Goal: Task Accomplishment & Management: Manage account settings

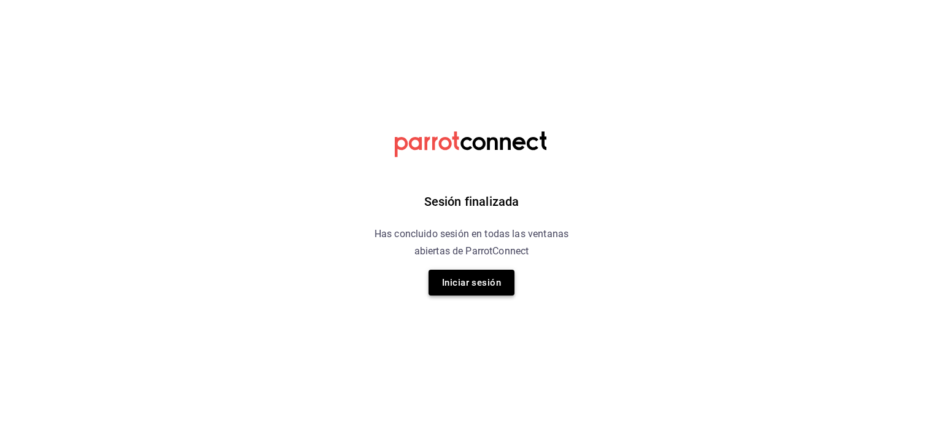
click at [512, 293] on button "Iniciar sesión" at bounding box center [471, 282] width 86 height 26
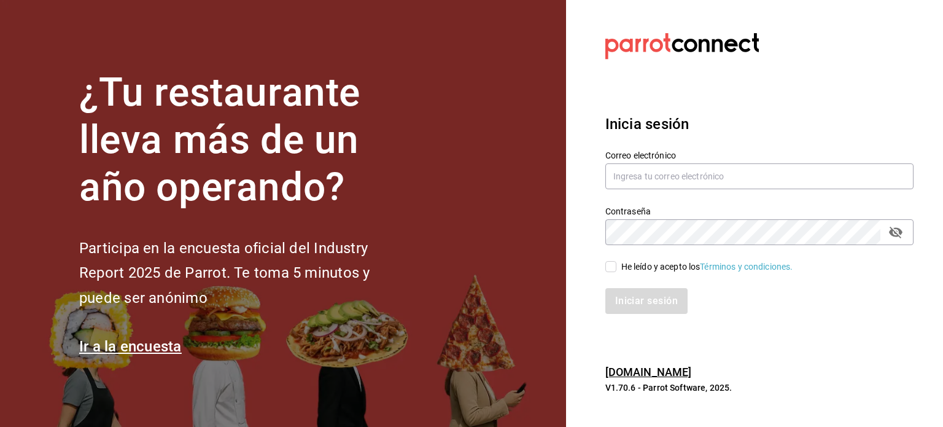
click at [491, 287] on section "¿Tu restaurante lleva más de un año operando? Participa en la encuesta oficial …" at bounding box center [283, 213] width 566 height 427
click at [675, 172] on input "text" at bounding box center [759, 176] width 308 height 26
type input "[EMAIL_ADDRESS][DOMAIN_NAME]"
click at [610, 269] on input "He leído y acepto los Términos y condiciones." at bounding box center [610, 266] width 11 height 11
checkbox input "true"
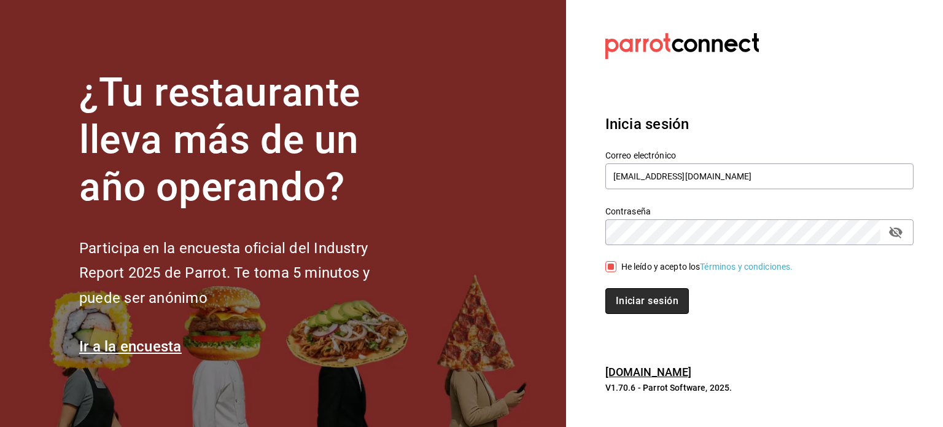
click at [638, 301] on button "Iniciar sesión" at bounding box center [646, 301] width 83 height 26
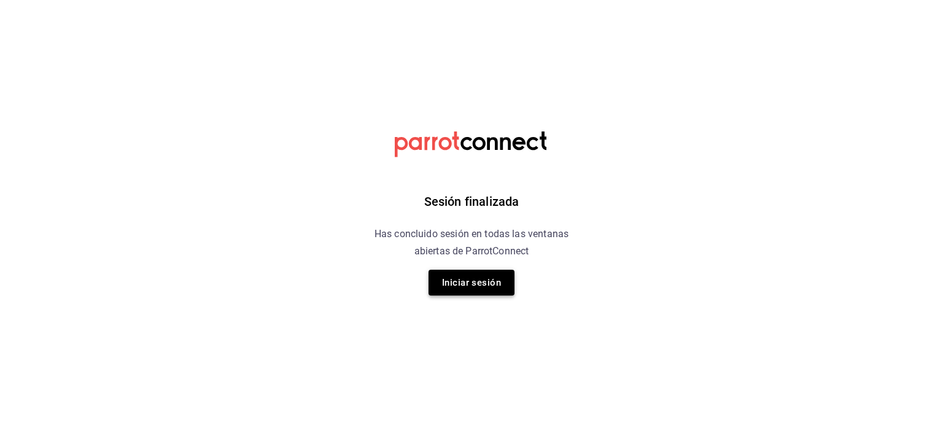
click at [488, 288] on button "Iniciar sesión" at bounding box center [471, 282] width 86 height 26
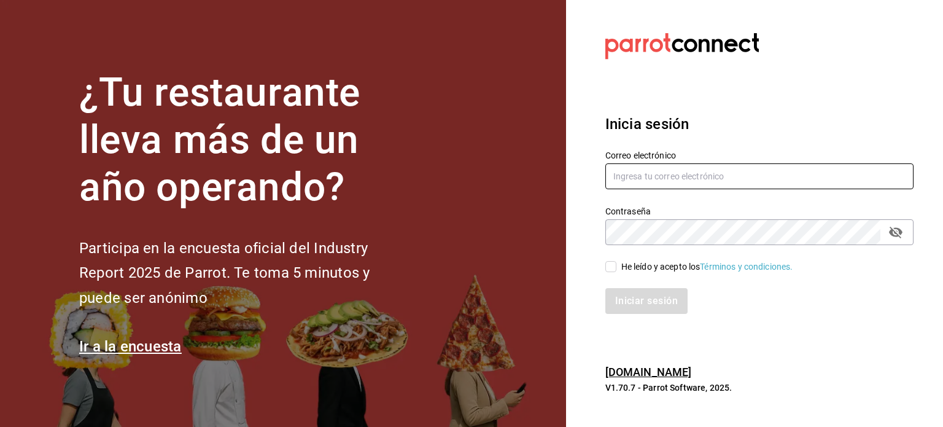
click at [673, 183] on input "text" at bounding box center [759, 176] width 308 height 26
type input "[EMAIL_ADDRESS][DOMAIN_NAME]"
click at [608, 269] on input "He leído y acepto los Términos y condiciones." at bounding box center [610, 266] width 11 height 11
checkbox input "true"
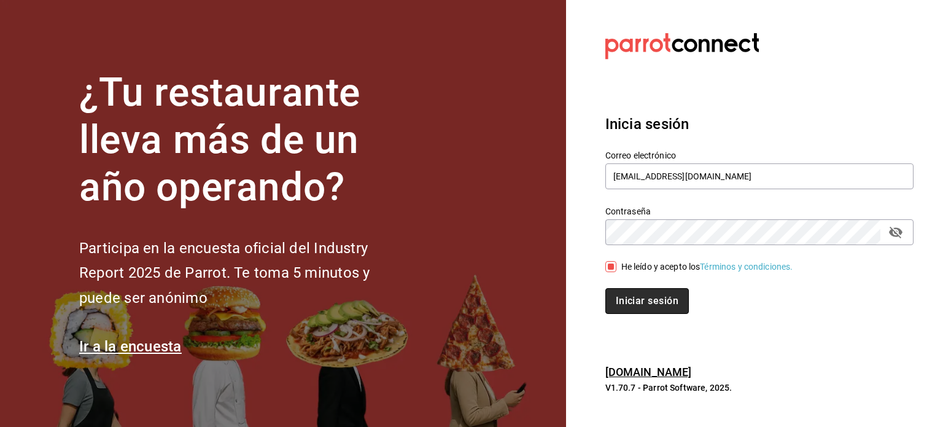
click at [639, 294] on button "Iniciar sesión" at bounding box center [646, 301] width 83 height 26
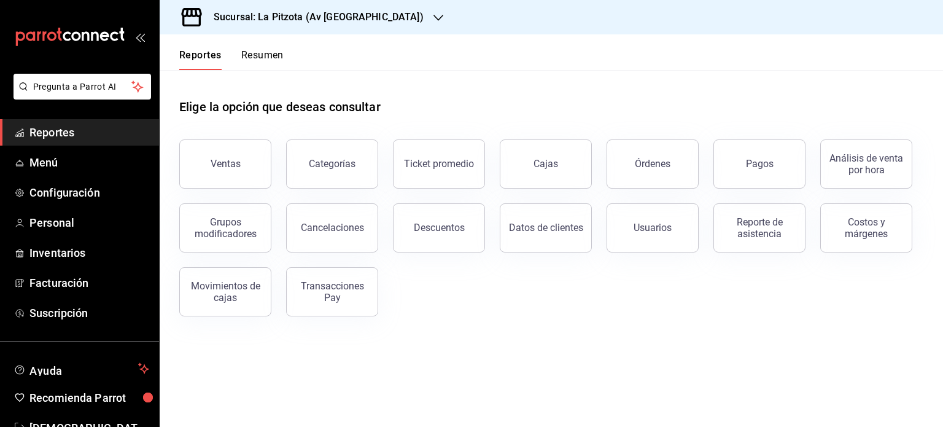
click at [354, 30] on div "Sucursal: La Pitzota (Av [GEOGRAPHIC_DATA])" at bounding box center [308, 17] width 279 height 34
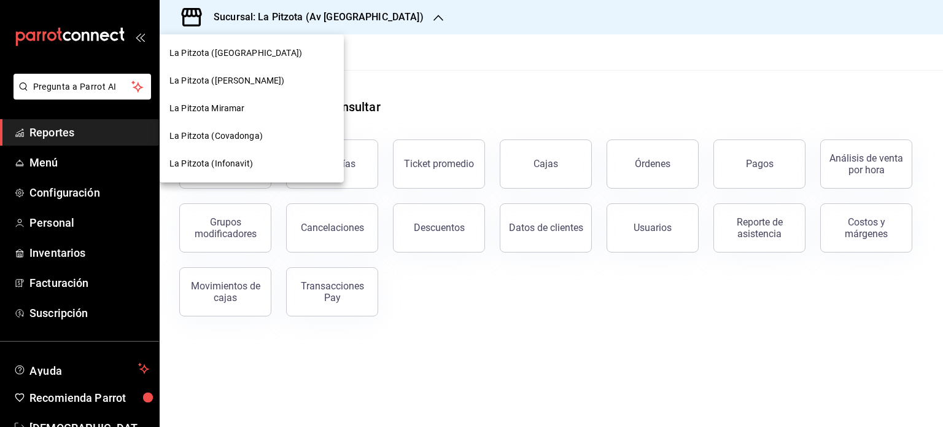
click at [249, 157] on span "La Pitzota (Infonavit)" at bounding box center [210, 163] width 83 height 13
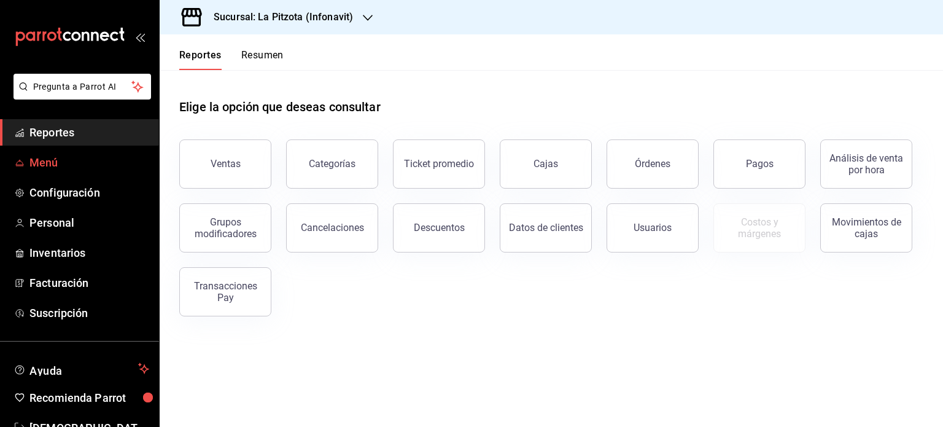
click at [59, 170] on span "Menú" at bounding box center [89, 162] width 120 height 17
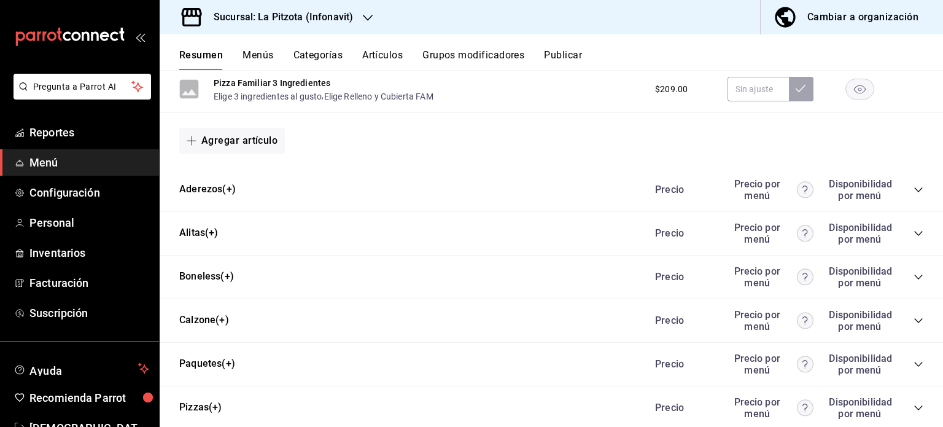
scroll to position [525, 0]
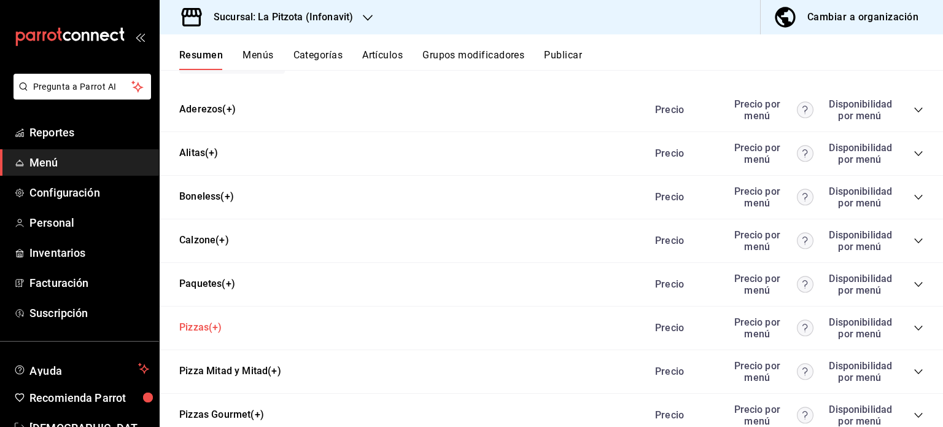
click at [203, 326] on button "Pizzas(+)" at bounding box center [200, 327] width 43 height 14
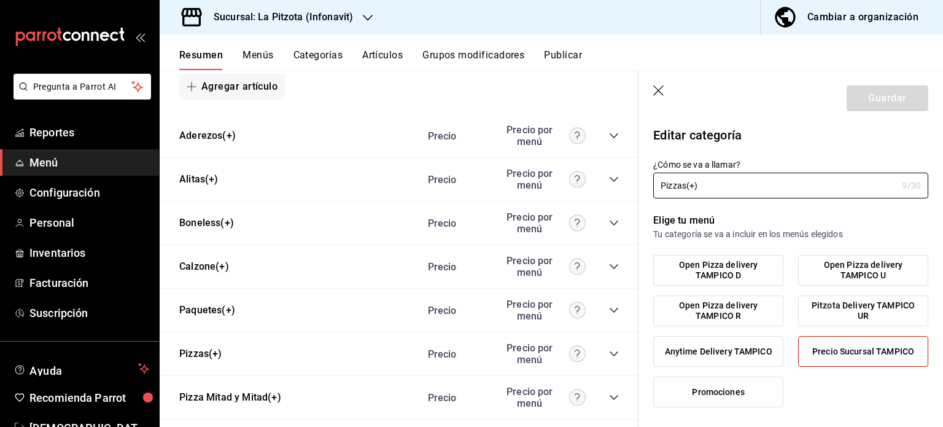
click at [658, 84] on header "Guardar" at bounding box center [790, 96] width 304 height 50
click at [609, 357] on icon "collapse-category-row" at bounding box center [614, 354] width 10 height 10
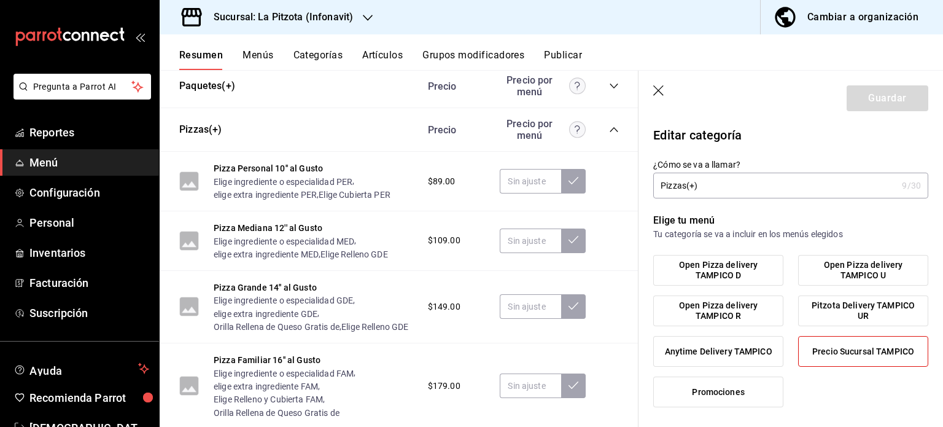
scroll to position [750, 0]
click at [283, 314] on button "elige extra ingrediente GDE" at bounding box center [266, 313] width 104 height 12
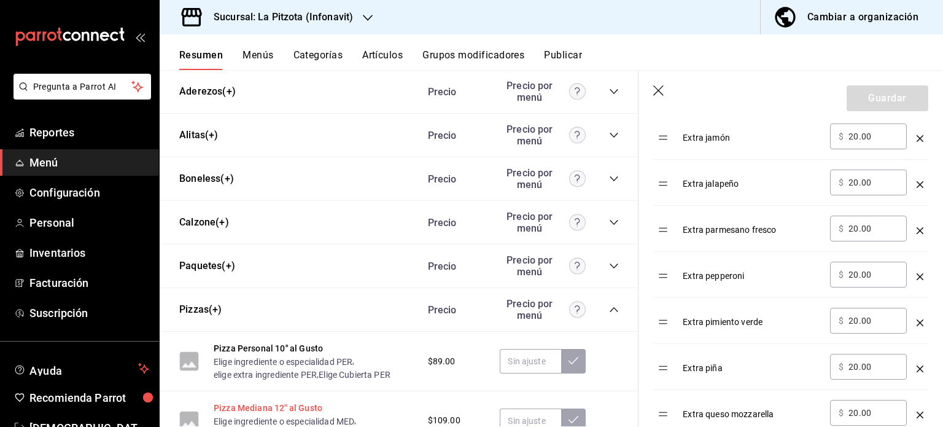
scroll to position [570, 0]
click at [609, 311] on icon "collapse-category-row" at bounding box center [613, 308] width 8 height 5
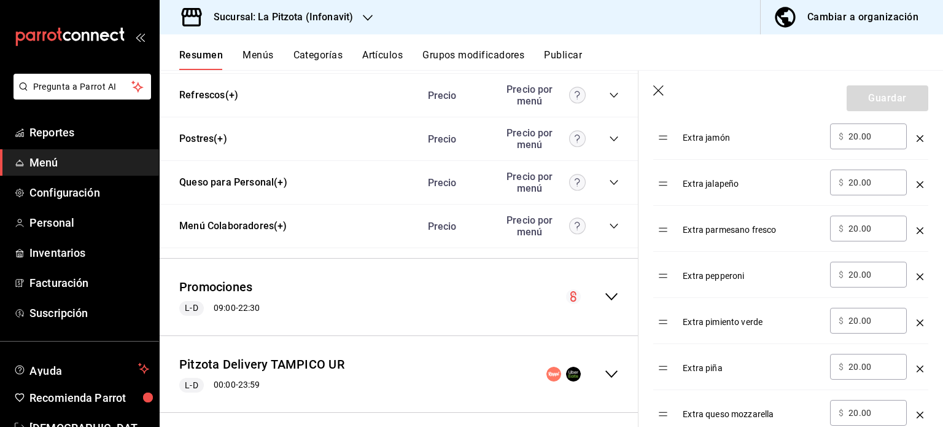
scroll to position [1014, 0]
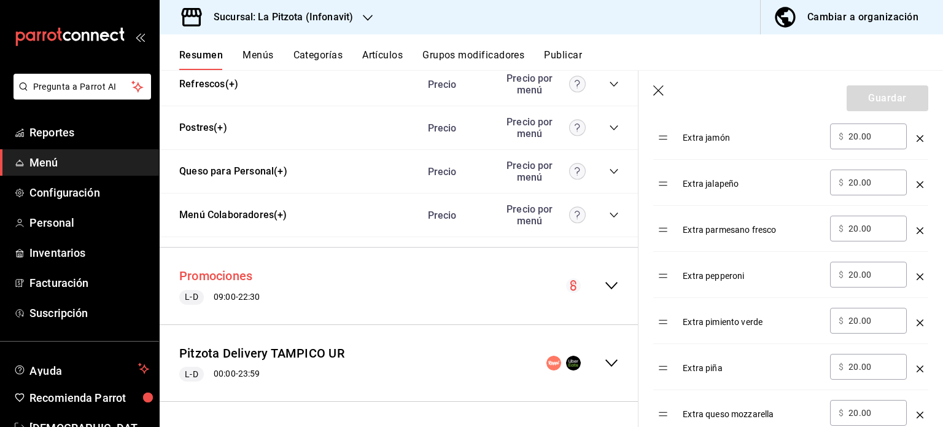
click at [226, 276] on button "Promociones" at bounding box center [215, 276] width 73 height 18
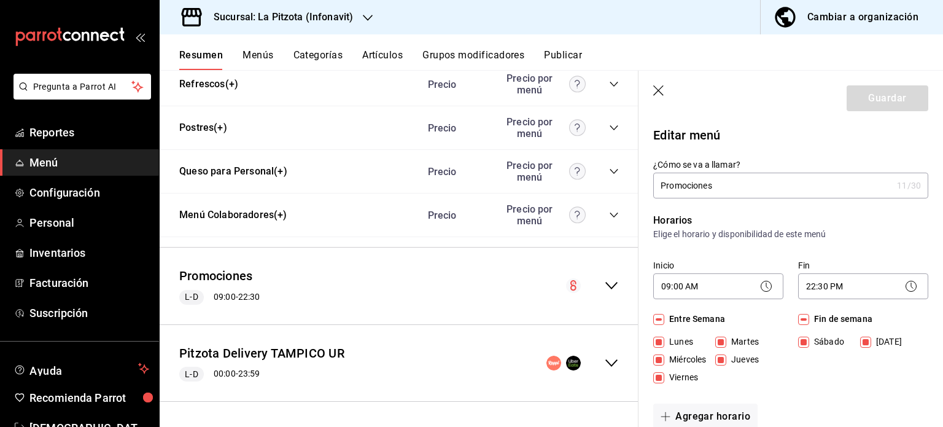
click at [605, 284] on icon "collapse-menu-row" at bounding box center [611, 285] width 15 height 15
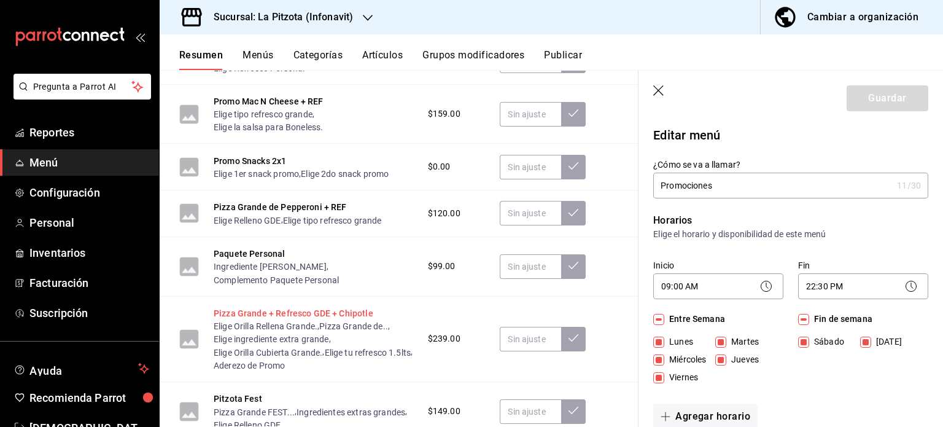
scroll to position [2055, 0]
drag, startPoint x: 283, startPoint y: 322, endPoint x: 238, endPoint y: 228, distance: 104.6
click at [238, 228] on div "Pizza Grande de Pepperoni + REF Elige Relleno GDE , Elige tipo refresco grande …" at bounding box center [399, 214] width 479 height 47
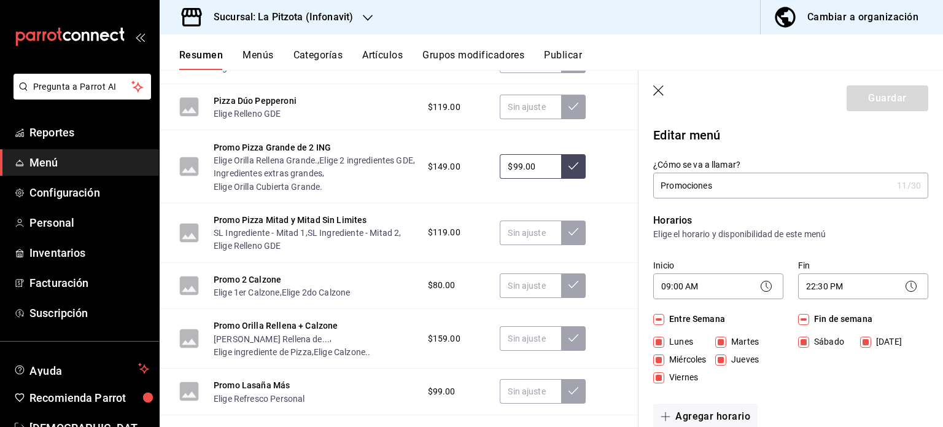
scroll to position [1720, 0]
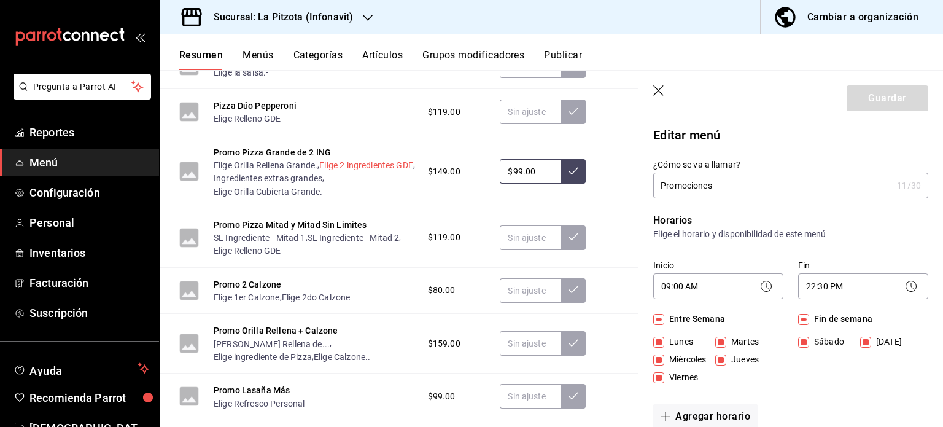
click at [319, 171] on button "Elige 2 ingredientes GDE" at bounding box center [366, 165] width 94 height 12
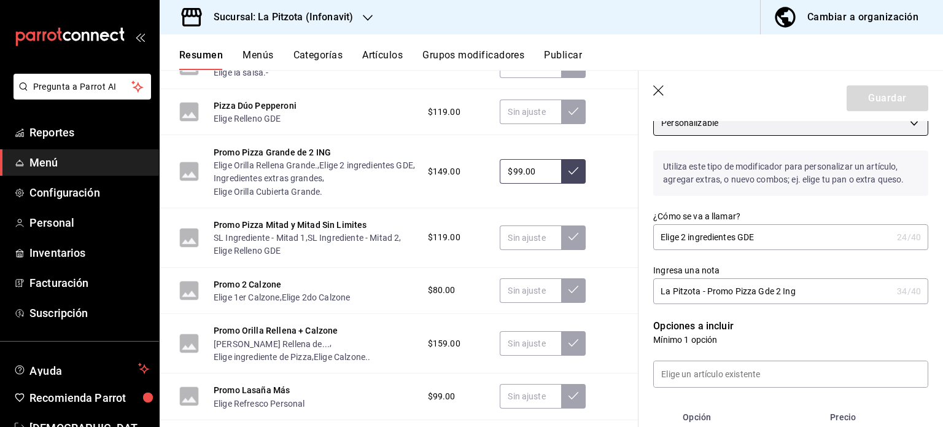
scroll to position [124, 0]
click at [295, 184] on button "Ingredientes extras grandes" at bounding box center [268, 178] width 109 height 12
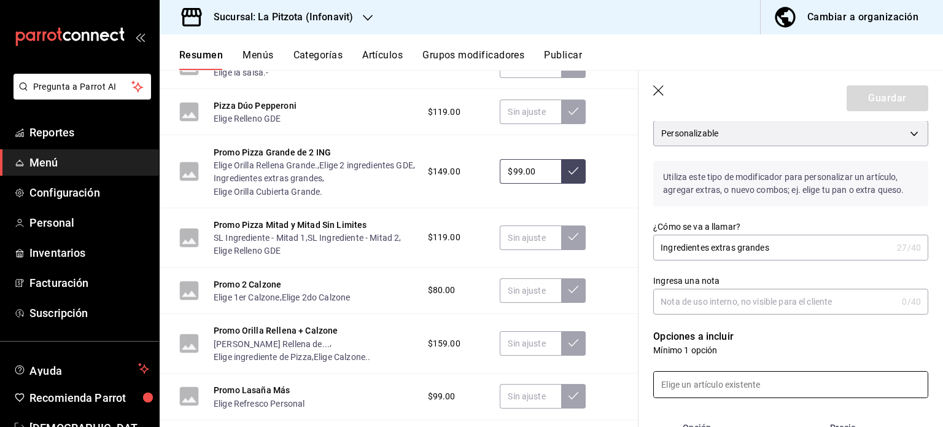
scroll to position [112, 0]
click at [851, 14] on div "Cambiar a organización" at bounding box center [862, 17] width 111 height 17
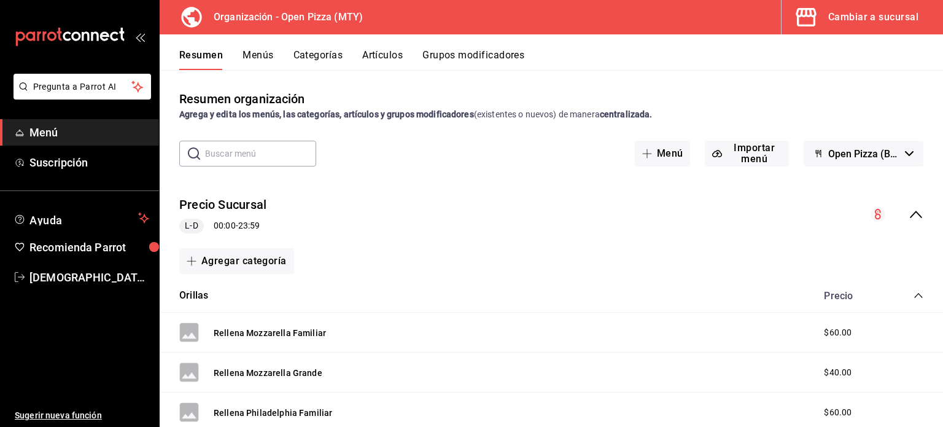
click at [910, 158] on button "Open Pizza (Borrador)" at bounding box center [863, 154] width 120 height 26
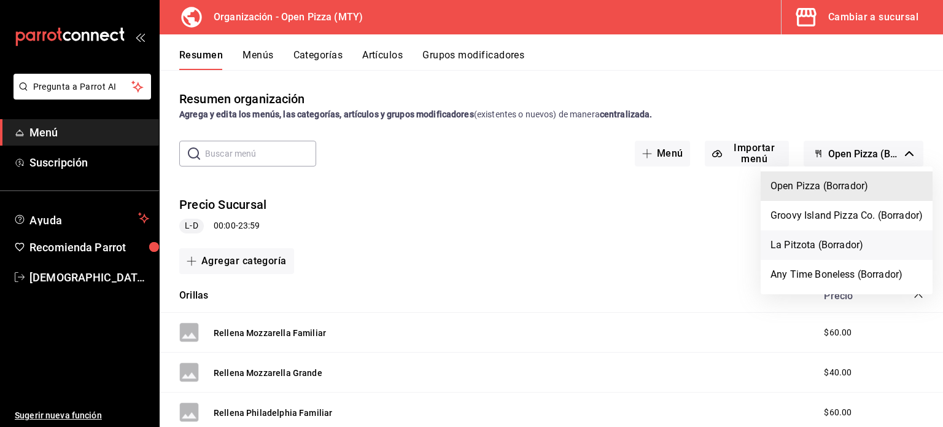
click at [820, 240] on li "La Pitzota (Borrador)" at bounding box center [846, 244] width 172 height 29
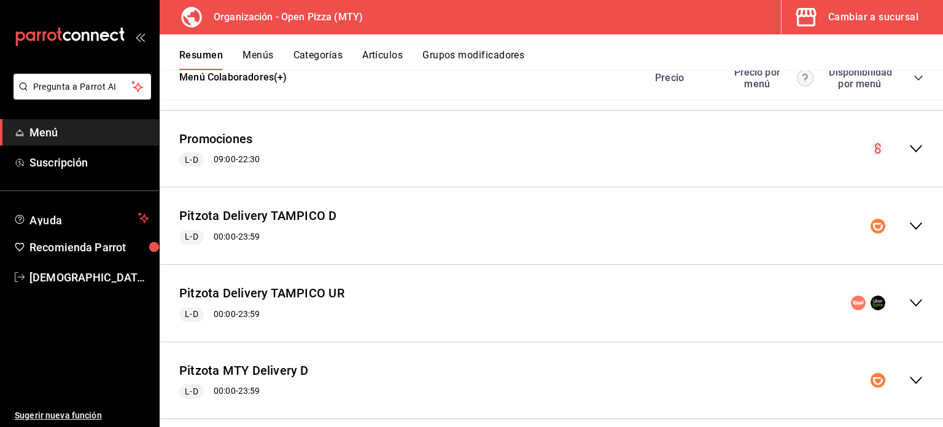
scroll to position [1124, 0]
click at [908, 147] on icon "collapse-menu-row" at bounding box center [915, 148] width 15 height 15
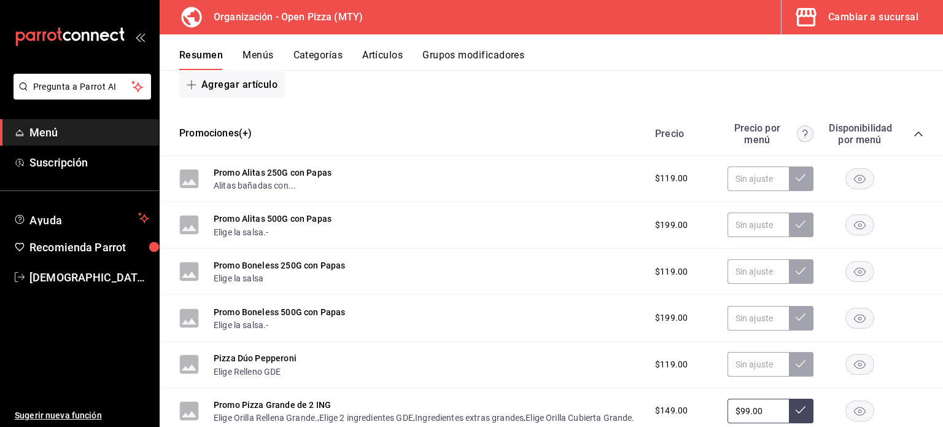
scroll to position [1414, 0]
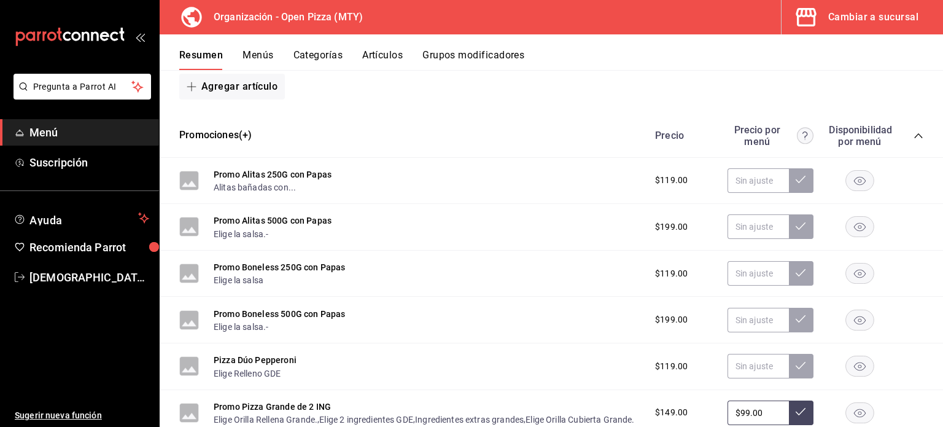
click at [913, 139] on icon "collapse-category-row" at bounding box center [918, 136] width 10 height 10
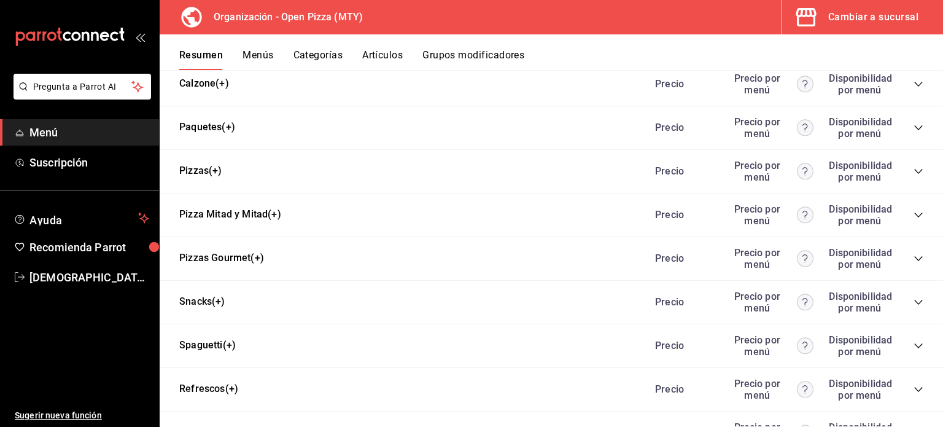
scroll to position [678, 0]
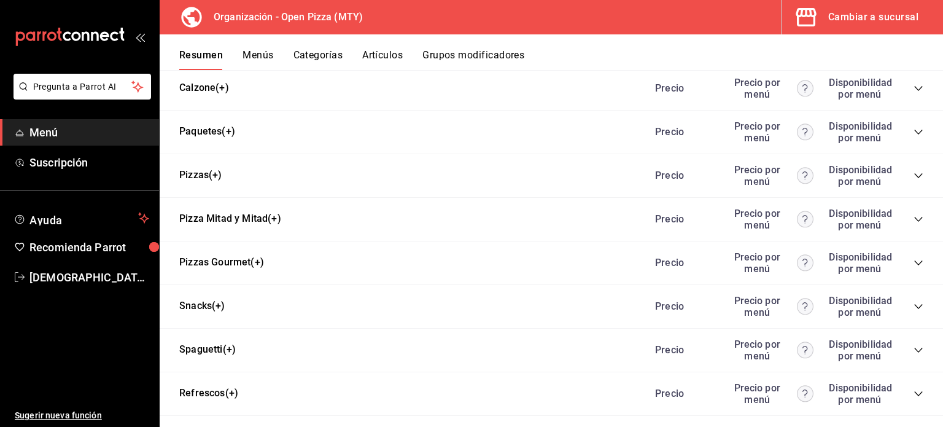
click at [914, 176] on icon "collapse-category-row" at bounding box center [918, 175] width 8 height 5
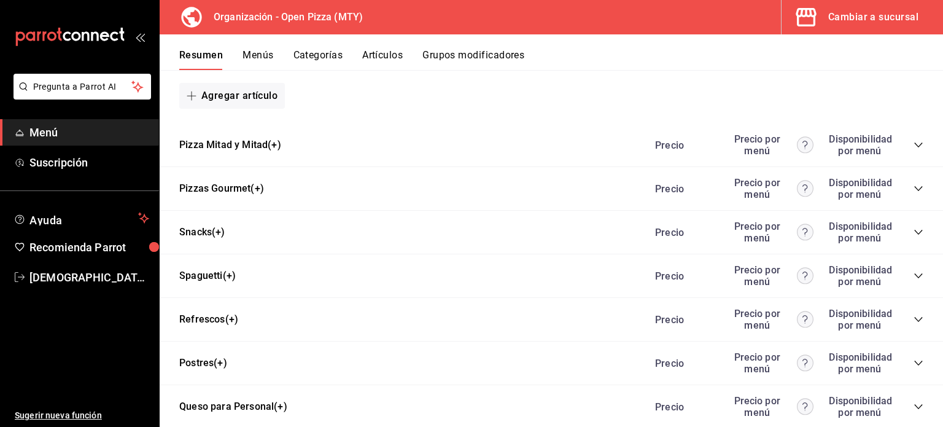
scroll to position [1067, 0]
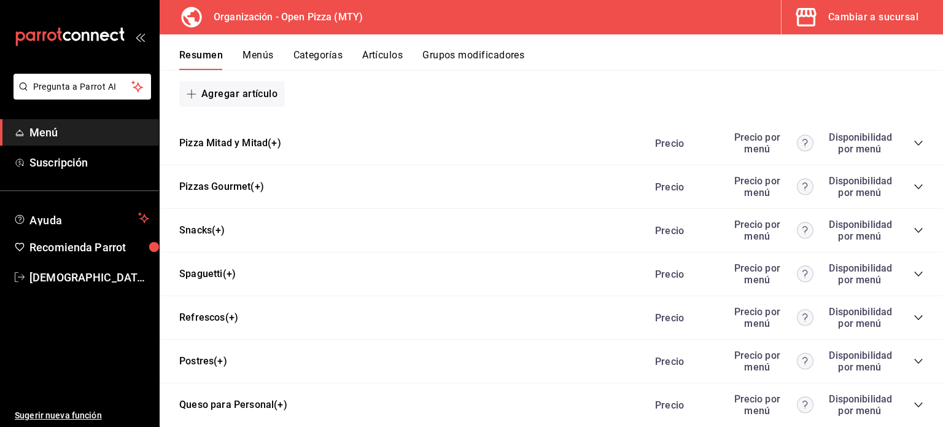
click at [319, 53] on button "Categorías" at bounding box center [318, 59] width 50 height 21
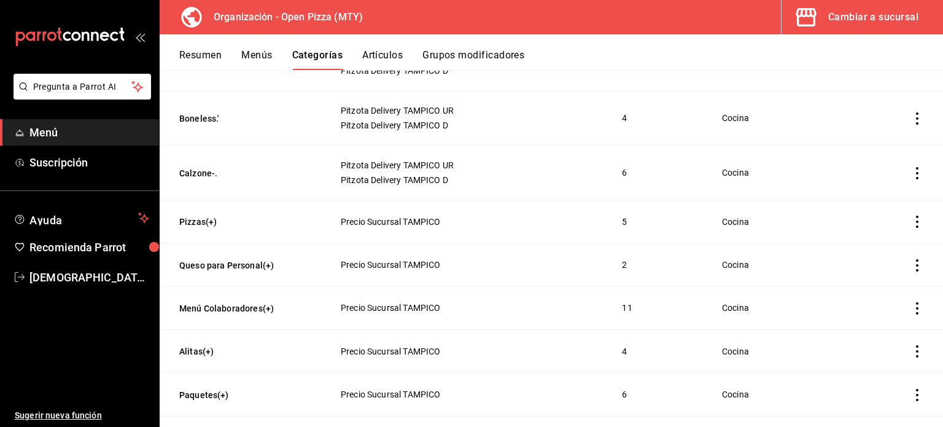
scroll to position [328, 0]
click at [258, 64] on button "Menús" at bounding box center [256, 59] width 31 height 21
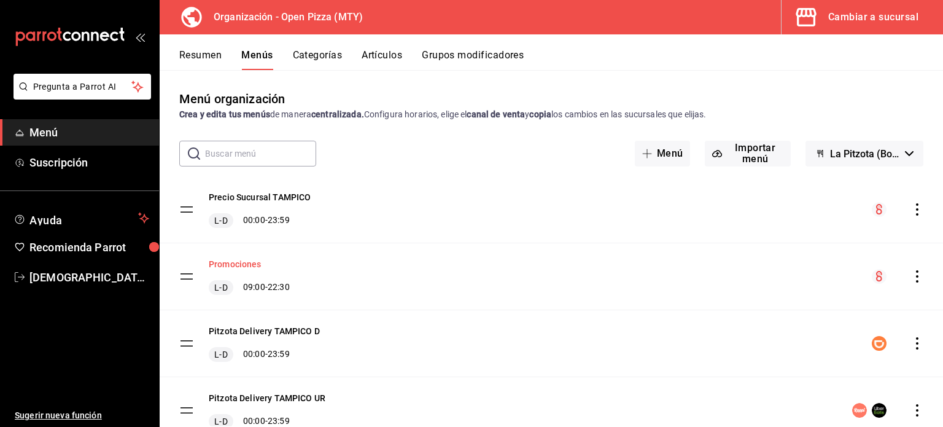
click at [231, 261] on button "Promociones" at bounding box center [235, 264] width 53 height 12
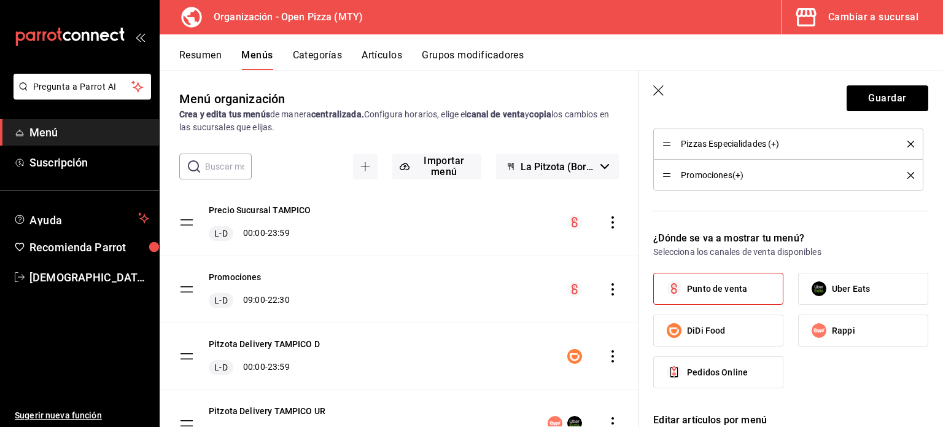
click at [759, 267] on div "¿Dónde se va a mostrar tu menú? Selecciona los canales de venta disponibles Pun…" at bounding box center [783, 307] width 290 height 182
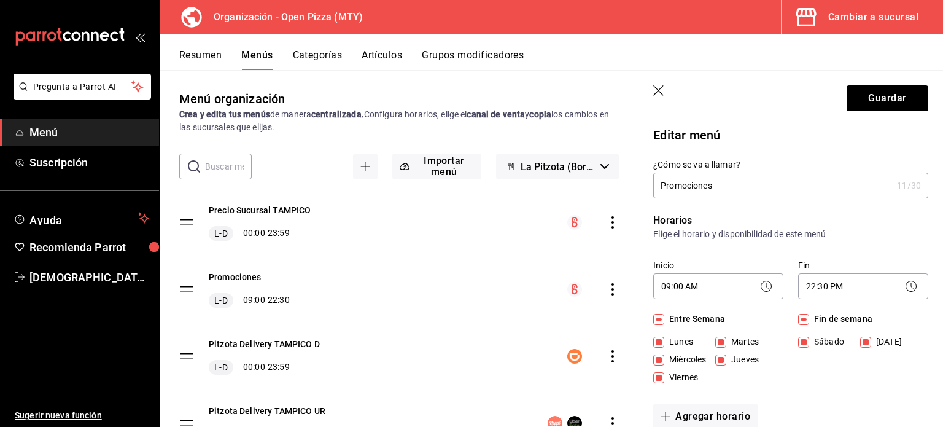
click at [374, 56] on button "Artículos" at bounding box center [382, 59] width 41 height 21
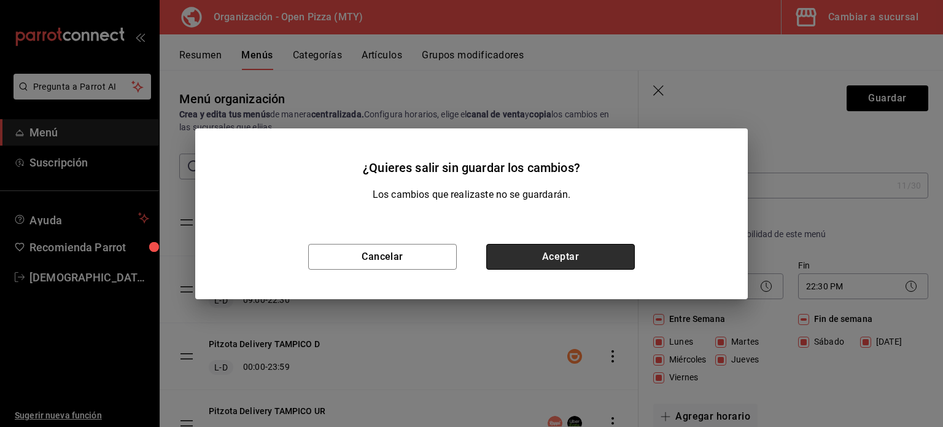
click at [550, 254] on button "Aceptar" at bounding box center [560, 257] width 149 height 26
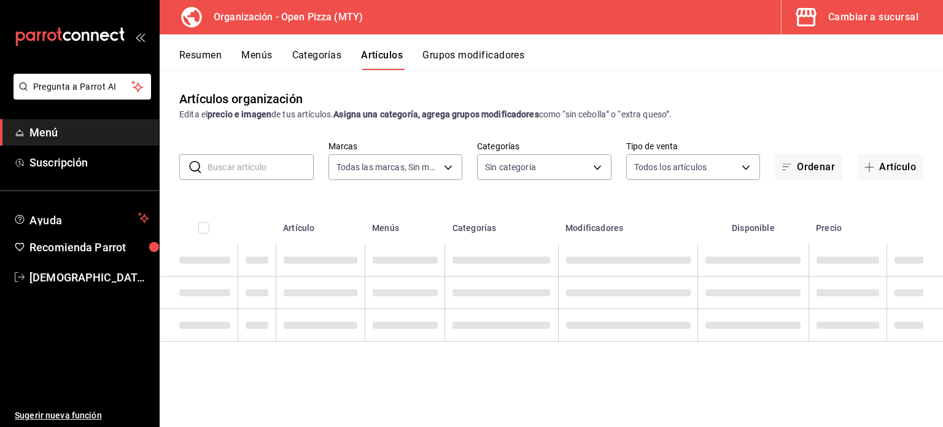
type input "fca6e098-3392-4a94-9191-30acf8f29143,3f49f697-0549-4764-b85a-f50bcfb132d4,13125…"
type input "4a8abb25-4169-4331-971a-9bf1d1fd451a,52cf9acf-ad24-4a41-b14a-8a40345256bf,c7e4a…"
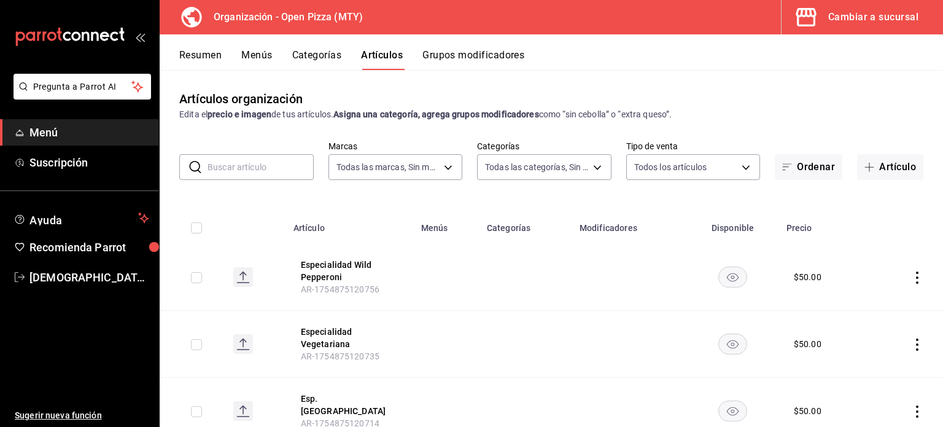
click at [238, 171] on input "text" at bounding box center [260, 167] width 106 height 25
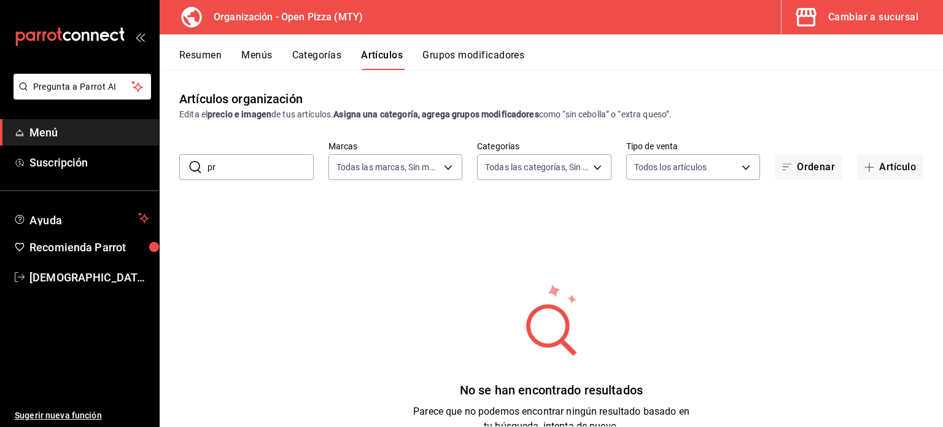
type input "p"
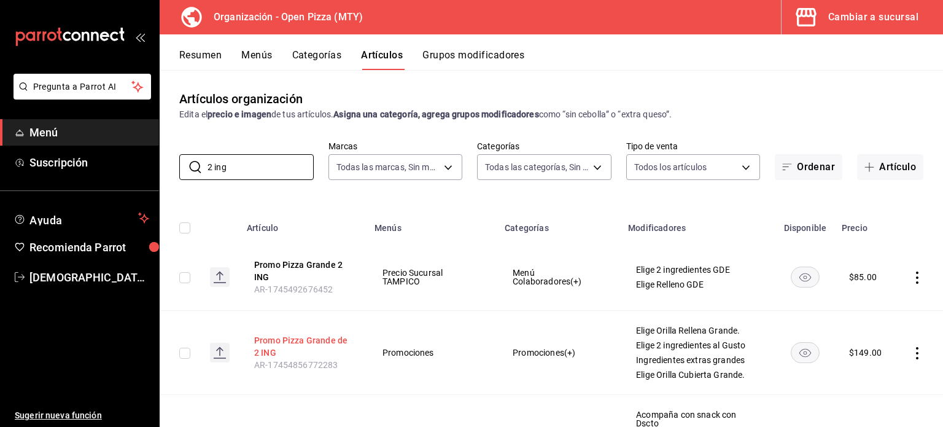
type input "2 ing"
click at [306, 336] on button "Promo Pizza Grande de 2 ING" at bounding box center [303, 346] width 98 height 25
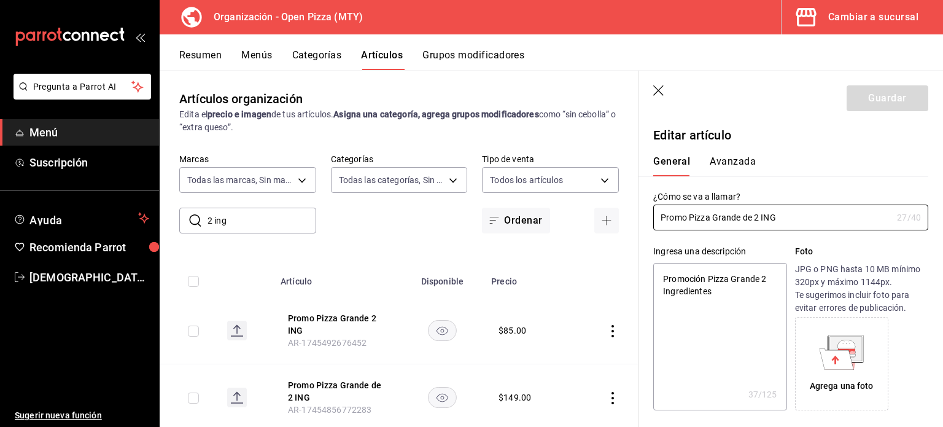
type textarea "x"
type input "$149.00"
radio input "false"
radio input "true"
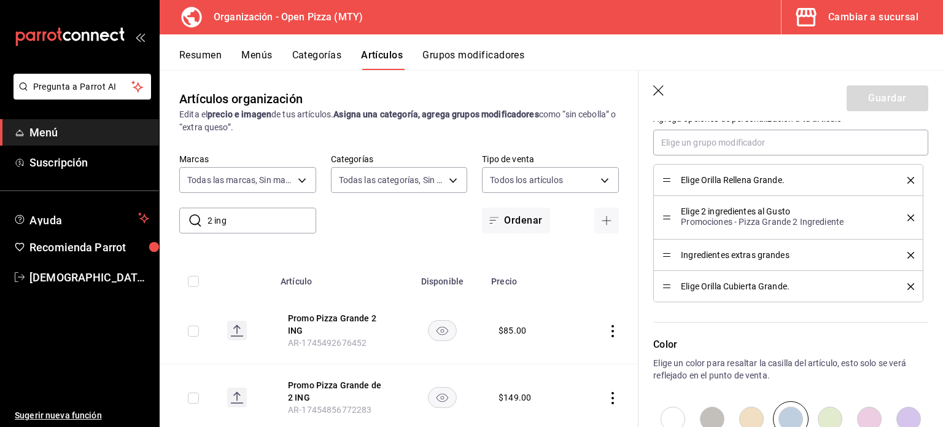
scroll to position [667, 0]
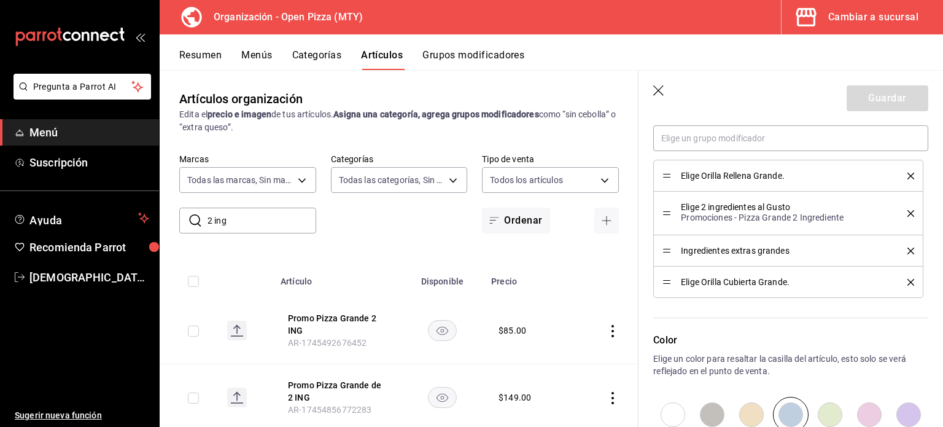
click at [907, 251] on icon "delete" at bounding box center [910, 250] width 7 height 7
type textarea "x"
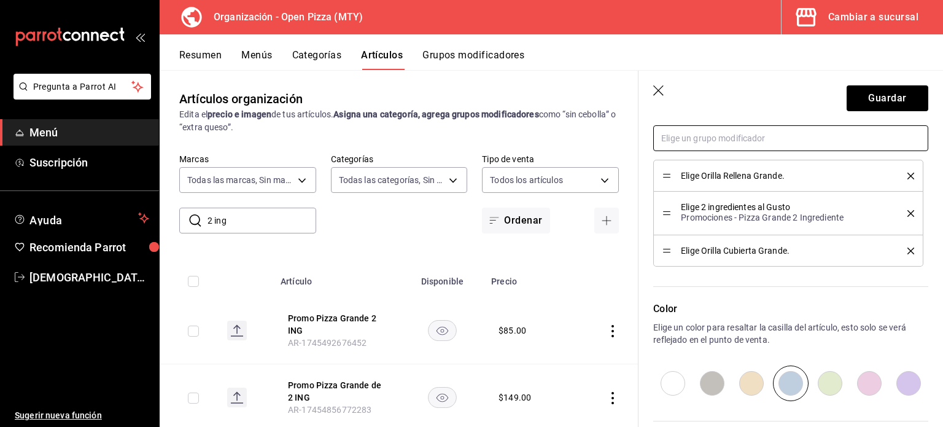
click at [782, 138] on input "text" at bounding box center [790, 138] width 275 height 26
type input "G"
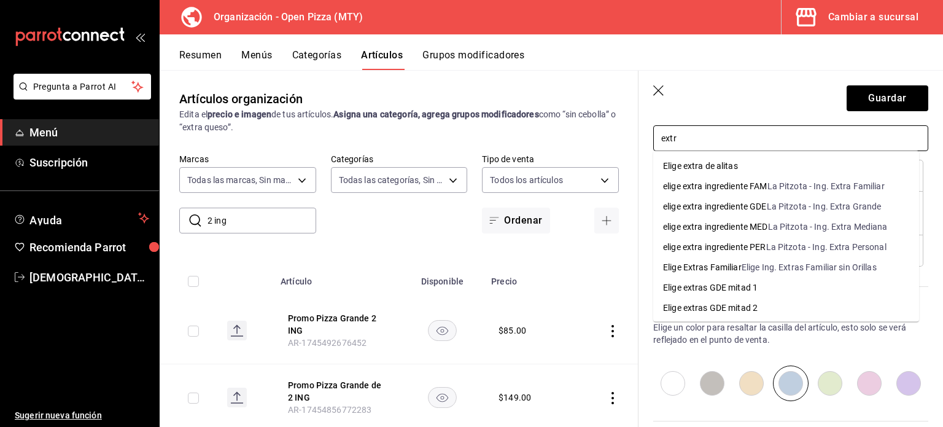
type input "extra"
click at [743, 208] on div "elige extra ingrediente GDE" at bounding box center [715, 206] width 104 height 13
type textarea "x"
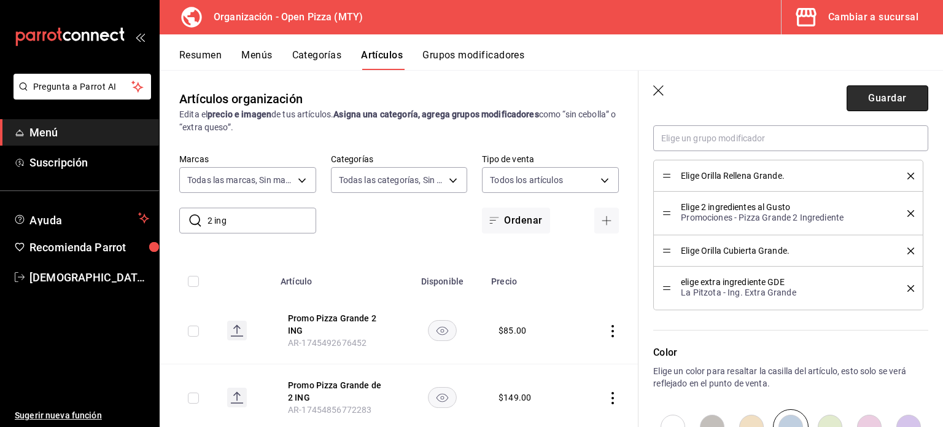
click at [857, 93] on button "Guardar" at bounding box center [887, 98] width 82 height 26
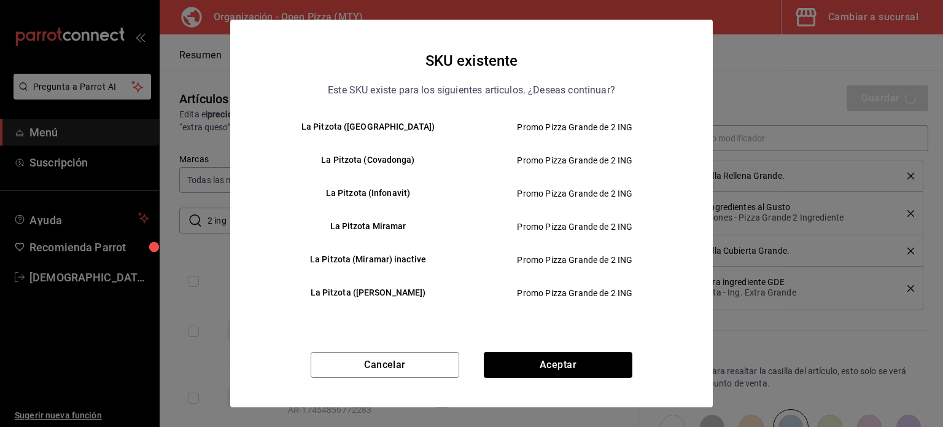
scroll to position [0, 0]
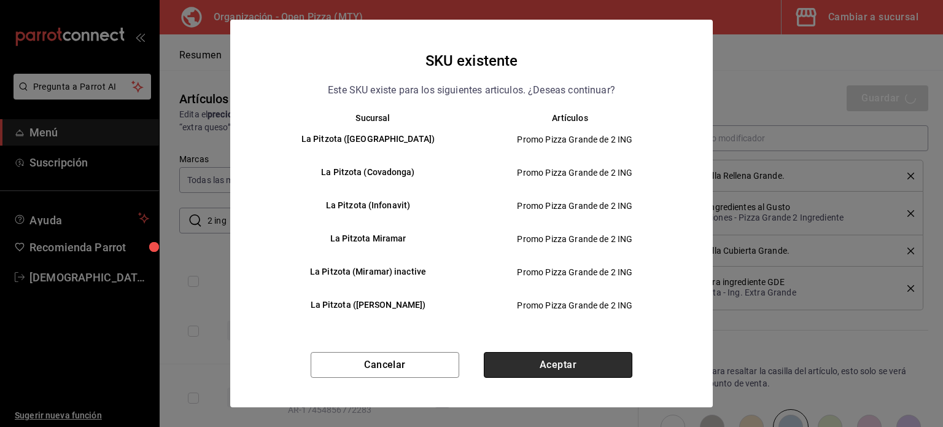
click at [581, 358] on button "Aceptar" at bounding box center [558, 365] width 149 height 26
type textarea "x"
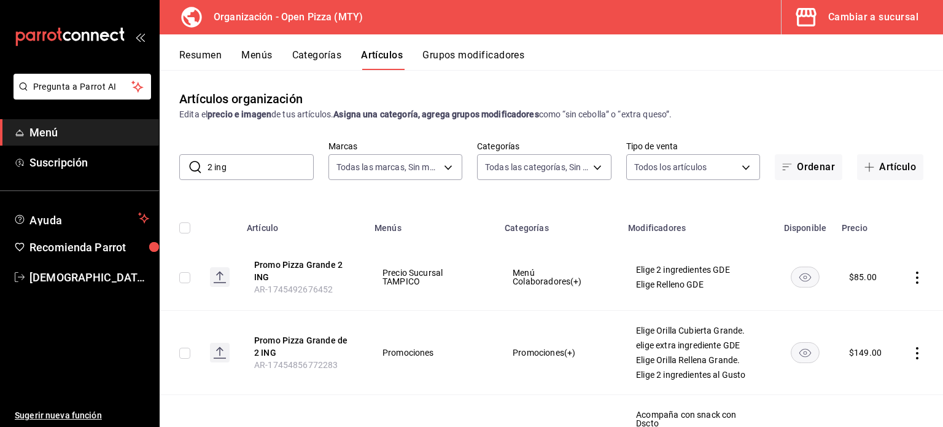
click at [207, 55] on button "Resumen" at bounding box center [200, 59] width 42 height 21
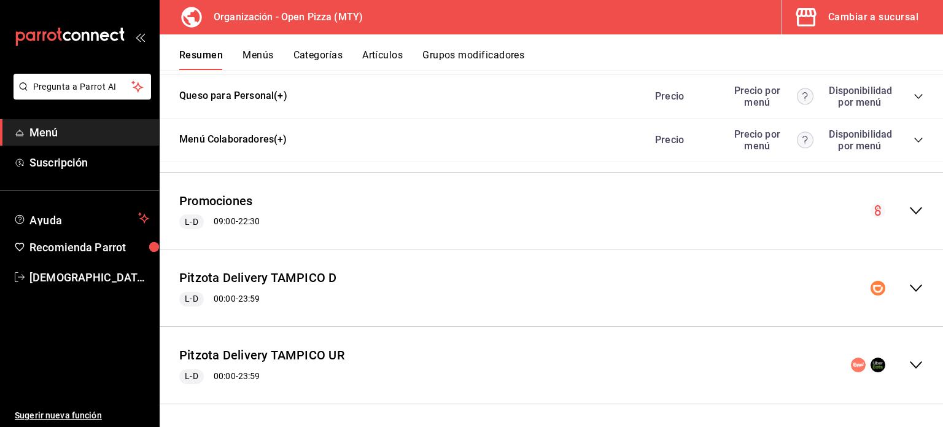
scroll to position [1061, 0]
click at [265, 56] on button "Menús" at bounding box center [257, 59] width 31 height 21
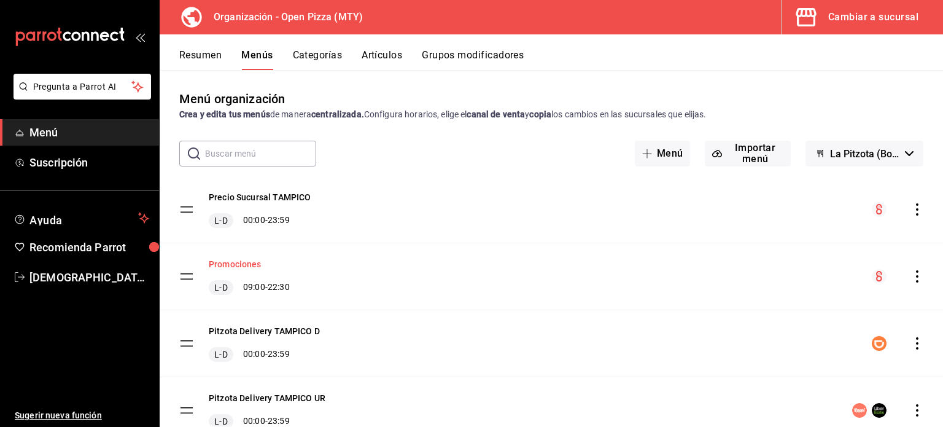
click at [249, 267] on button "Promociones" at bounding box center [235, 264] width 53 height 12
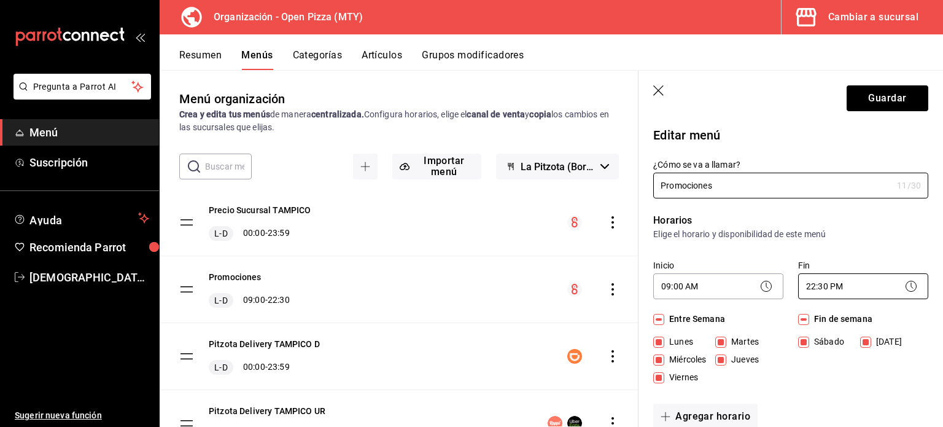
click at [857, 282] on body "Pregunta a Parrot AI Menú Suscripción Ayuda Recomienda Parrot [PERSON_NAME] Sug…" at bounding box center [471, 213] width 943 height 427
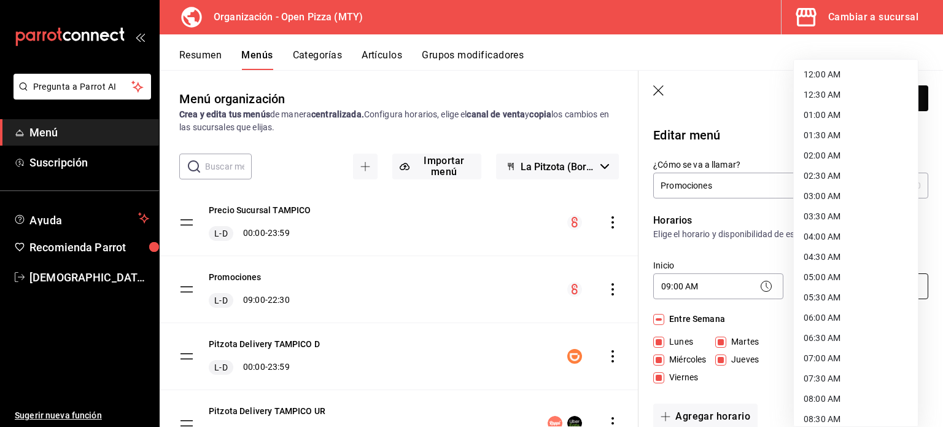
scroll to position [635, 0]
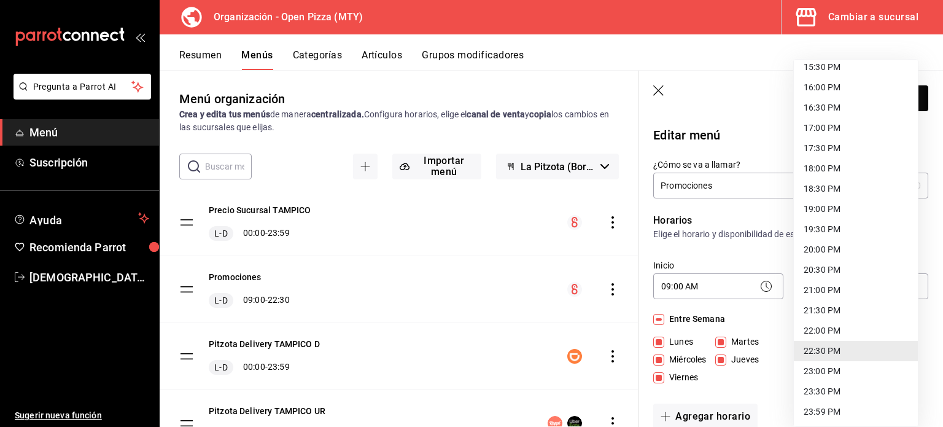
click at [822, 322] on li "22:00 PM" at bounding box center [856, 330] width 124 height 20
type input "22:00"
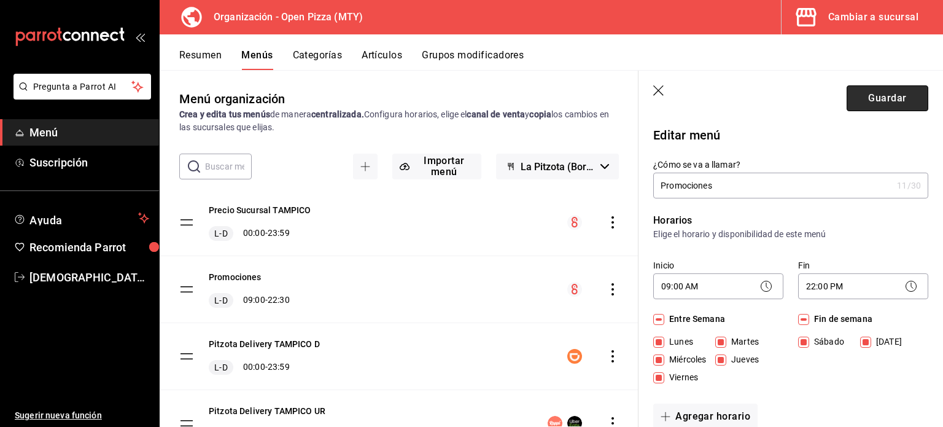
click at [895, 96] on button "Guardar" at bounding box center [887, 98] width 82 height 26
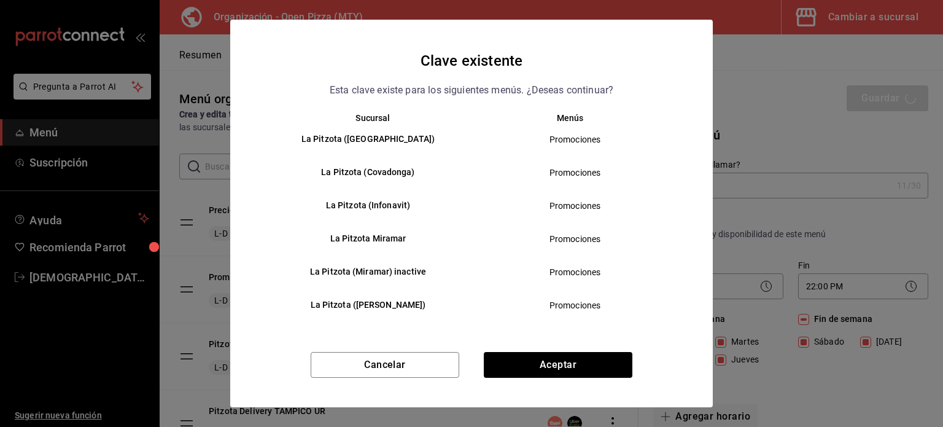
scroll to position [12, 0]
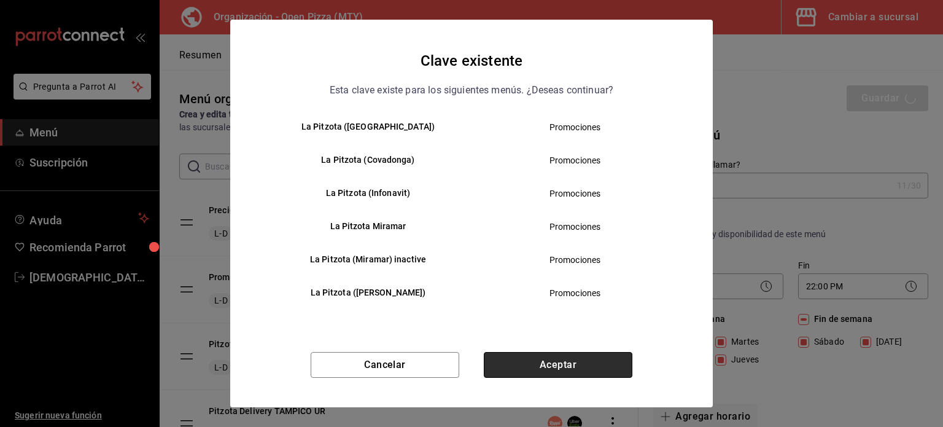
click at [562, 362] on button "Aceptar" at bounding box center [558, 365] width 149 height 26
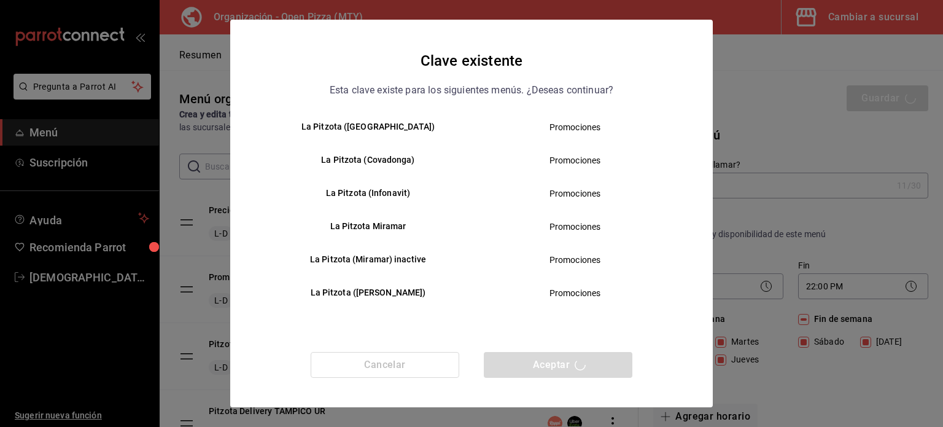
checkbox input "false"
type input "1758429146056"
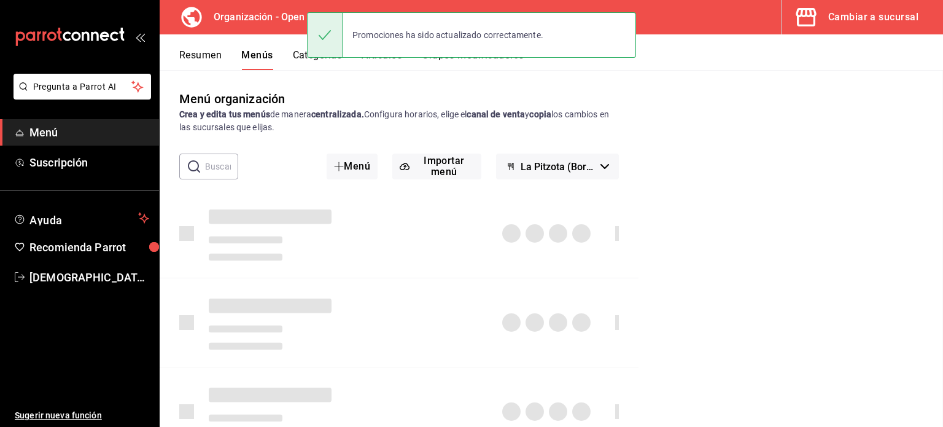
checkbox input "false"
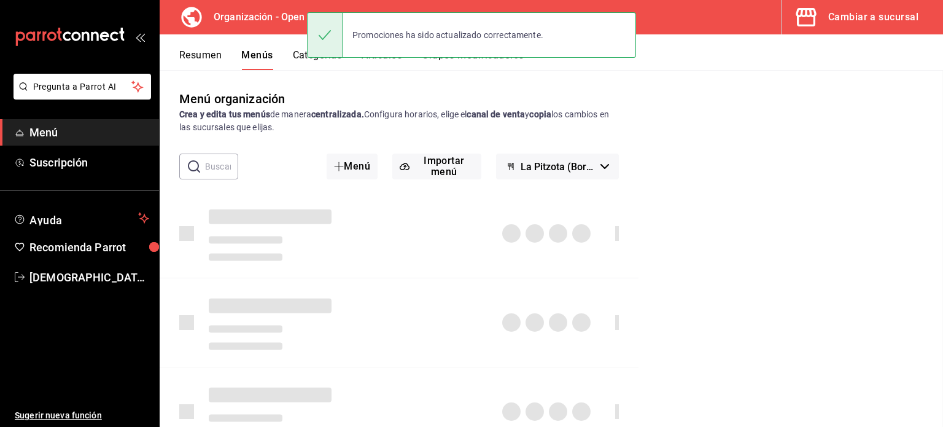
checkbox input "false"
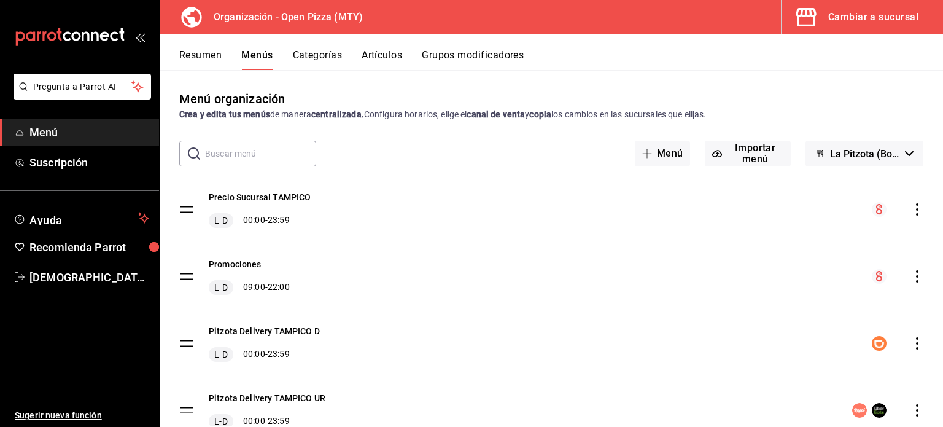
click at [908, 284] on div "Promociones L-D 09:00 - 22:00" at bounding box center [551, 276] width 783 height 66
click at [916, 281] on icon "actions" at bounding box center [917, 276] width 2 height 12
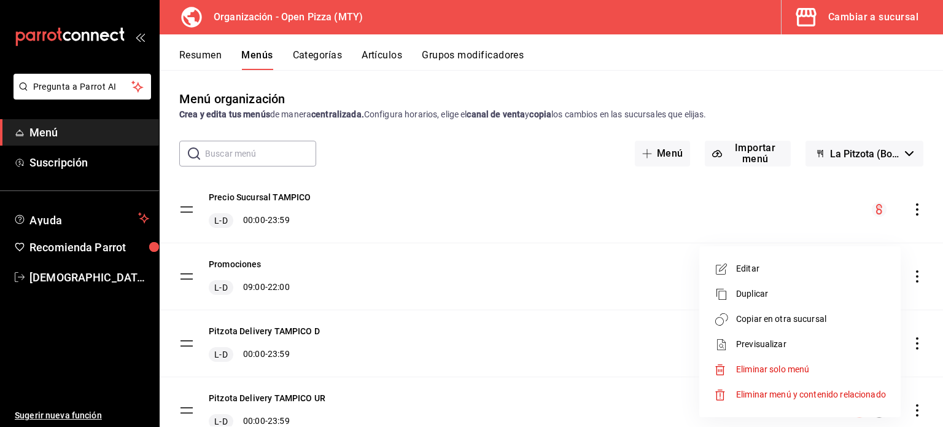
click at [767, 292] on span "Duplicar" at bounding box center [811, 293] width 150 height 13
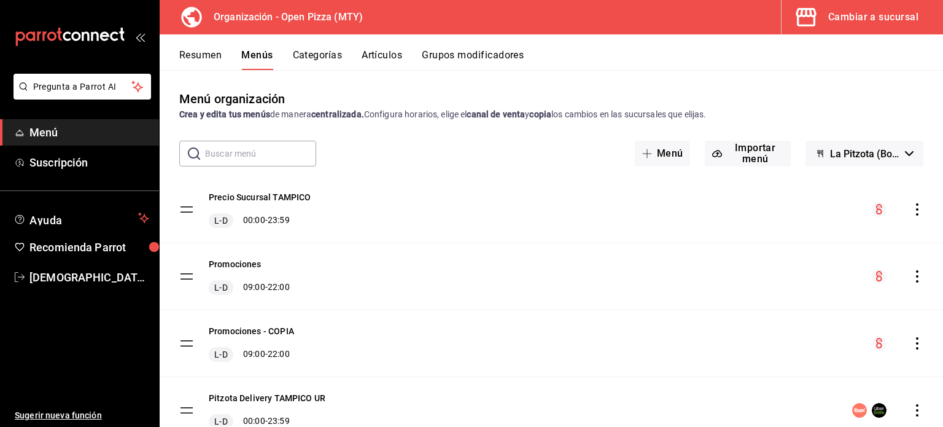
click at [911, 346] on icon "actions" at bounding box center [917, 343] width 12 height 12
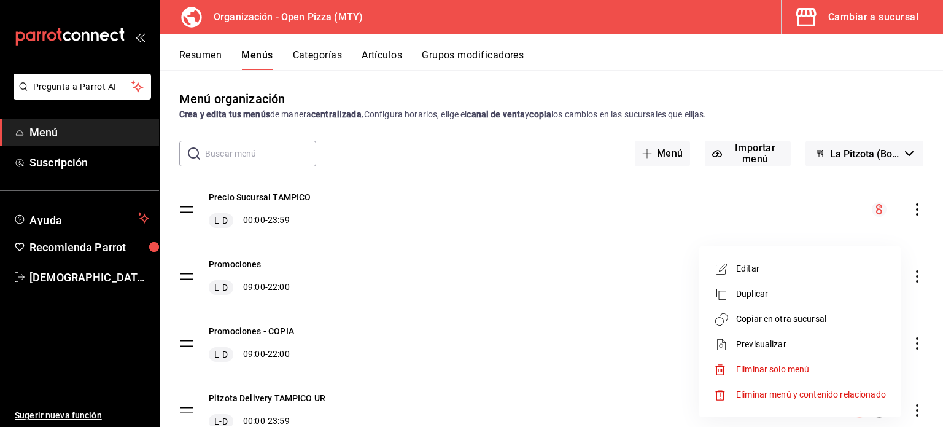
click at [787, 373] on span "Eliminar solo menú" at bounding box center [772, 369] width 73 height 10
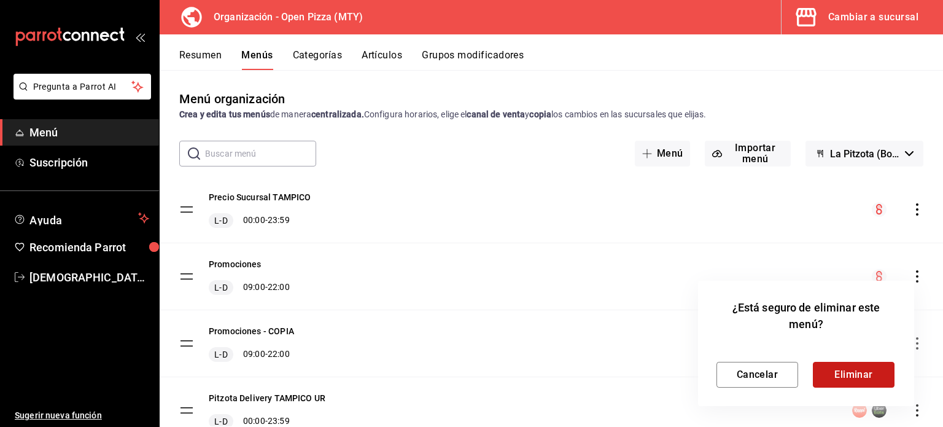
click at [845, 374] on button "Eliminar" at bounding box center [854, 375] width 82 height 26
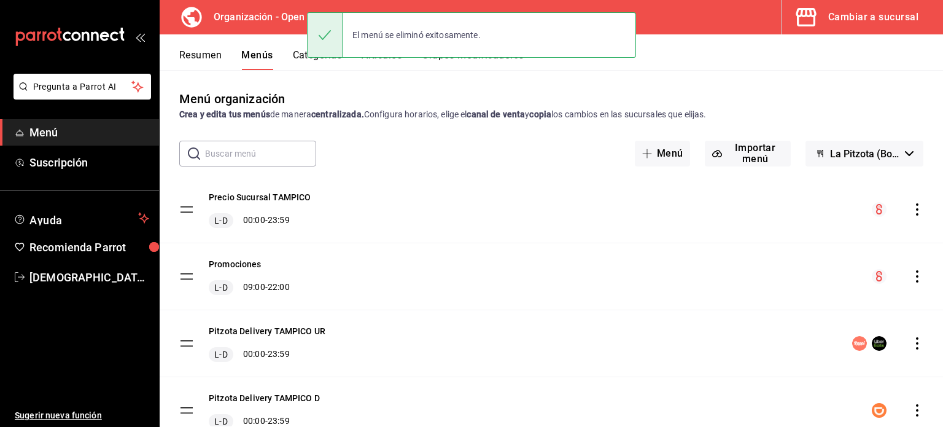
click at [913, 274] on icon "actions" at bounding box center [917, 276] width 12 height 12
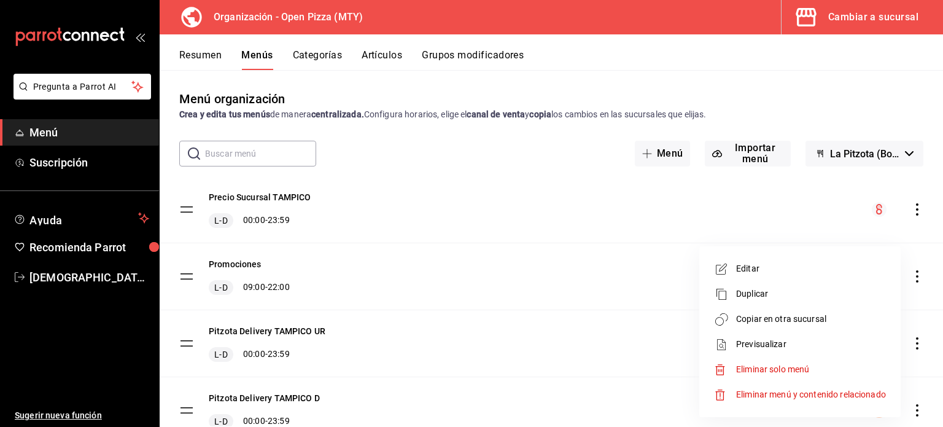
click at [700, 69] on div at bounding box center [471, 213] width 943 height 427
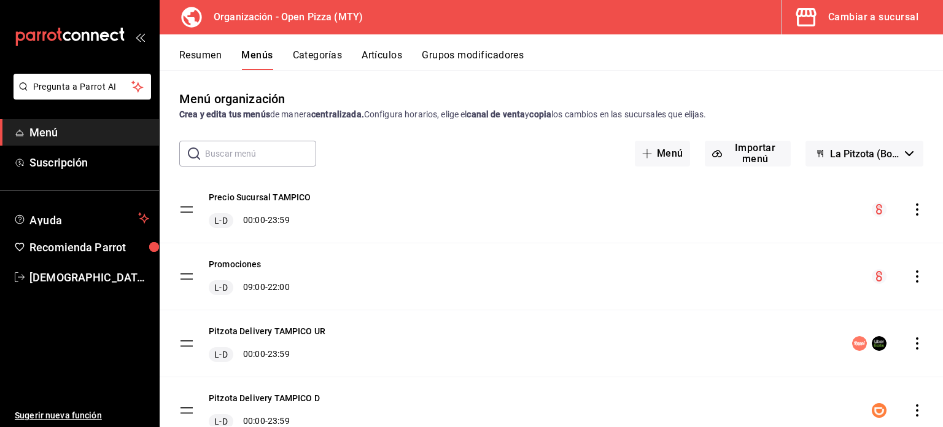
click at [222, 56] on div "Resumen Menús Categorías Artículos Grupos modificadores" at bounding box center [561, 59] width 764 height 21
click at [216, 56] on button "Resumen" at bounding box center [200, 59] width 42 height 21
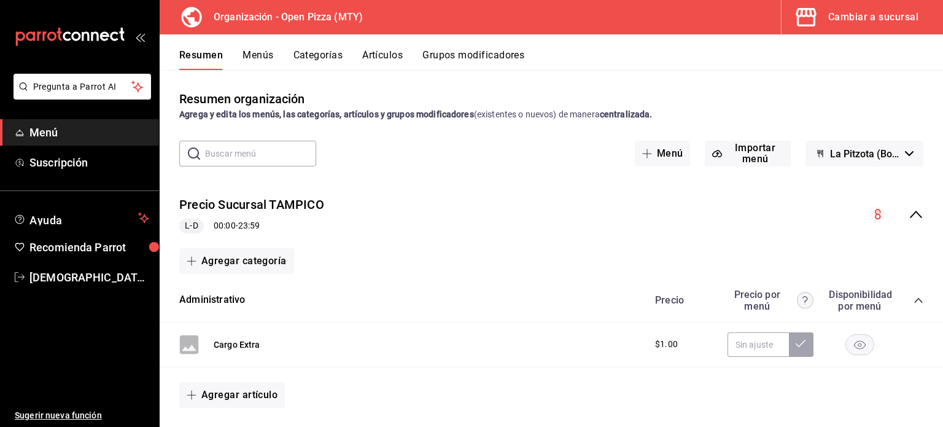
click at [908, 220] on icon "collapse-menu-row" at bounding box center [915, 214] width 15 height 15
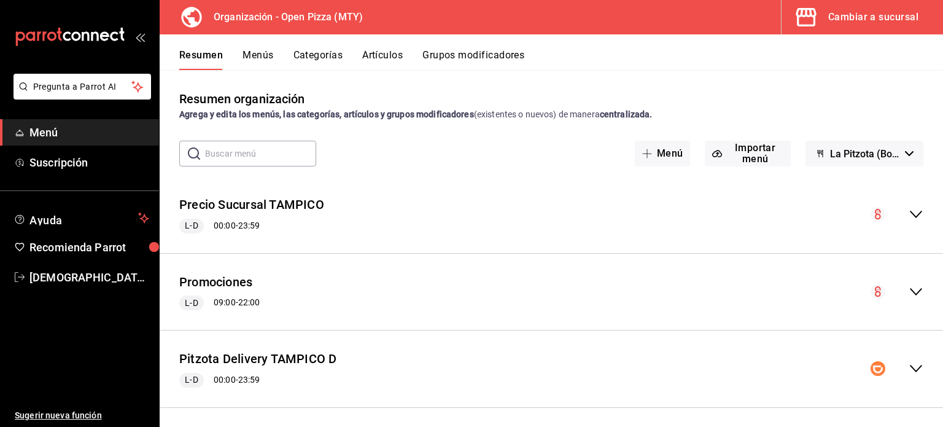
click at [908, 294] on icon "collapse-menu-row" at bounding box center [915, 291] width 15 height 15
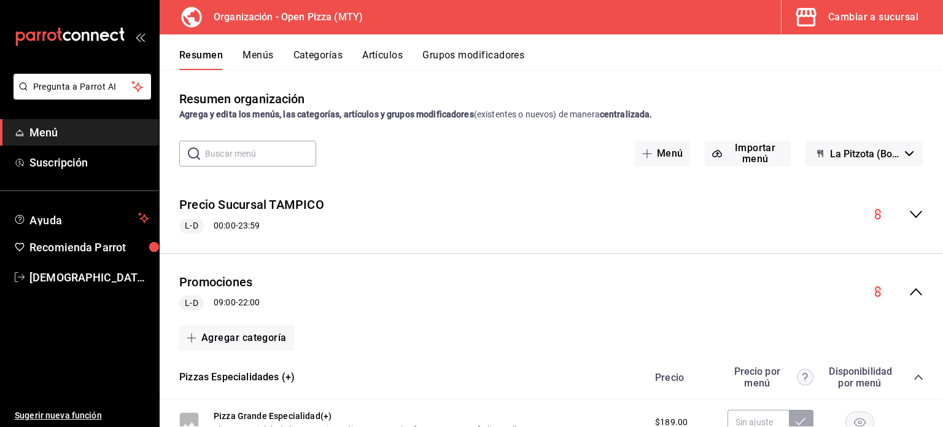
click at [908, 294] on icon "collapse-menu-row" at bounding box center [915, 291] width 15 height 15
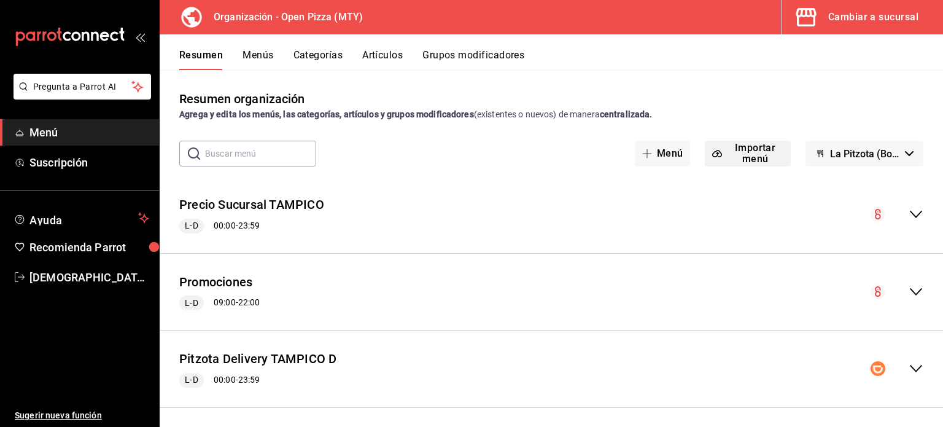
click at [744, 160] on button "Importar menú" at bounding box center [747, 154] width 85 height 26
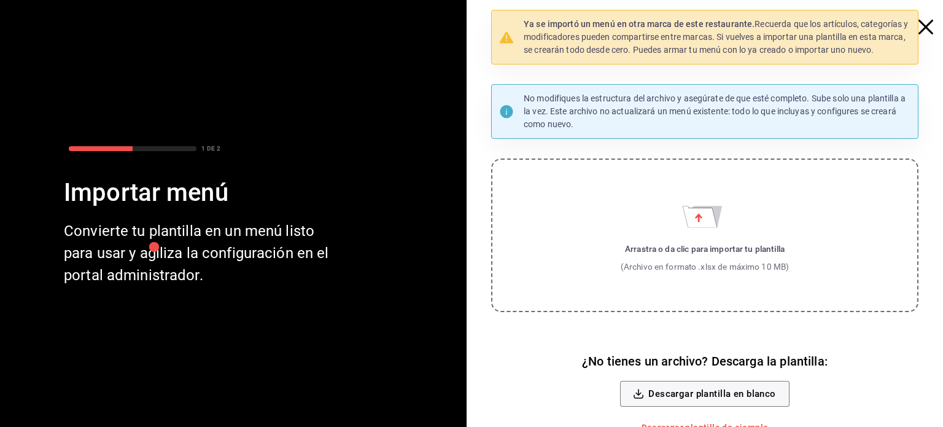
click at [918, 23] on icon "button" at bounding box center [925, 27] width 15 height 15
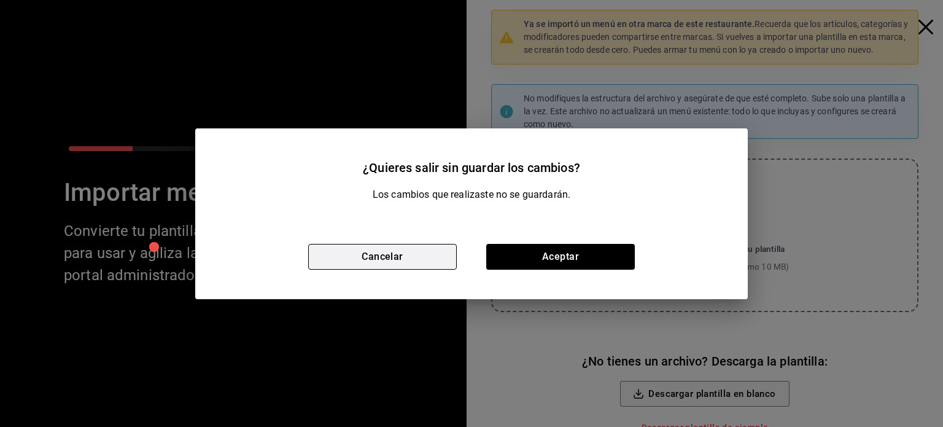
click at [415, 255] on button "Cancelar" at bounding box center [382, 257] width 149 height 26
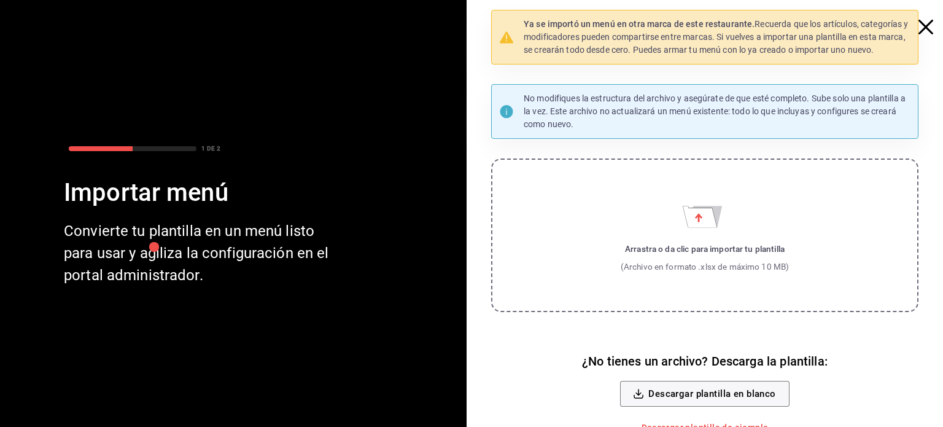
click at [665, 238] on label "Arrastra o da clic para importar tu plantilla (Archivo en formato .xlsx de máxi…" at bounding box center [704, 234] width 427 height 153
click at [0, 0] on input "Arrastra o da clic para importar tu plantilla (Archivo en formato .xlsx de máxi…" at bounding box center [0, 0] width 0 height 0
click at [918, 26] on icon "button" at bounding box center [925, 27] width 15 height 15
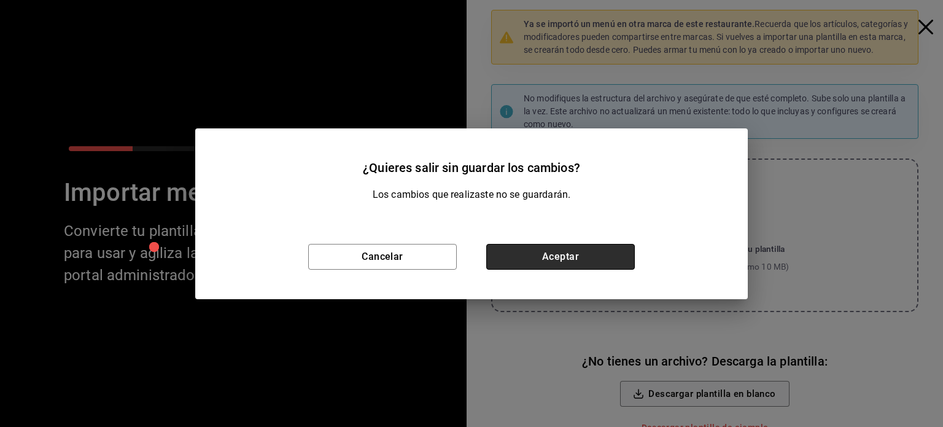
click at [488, 250] on button "Aceptar" at bounding box center [560, 257] width 149 height 26
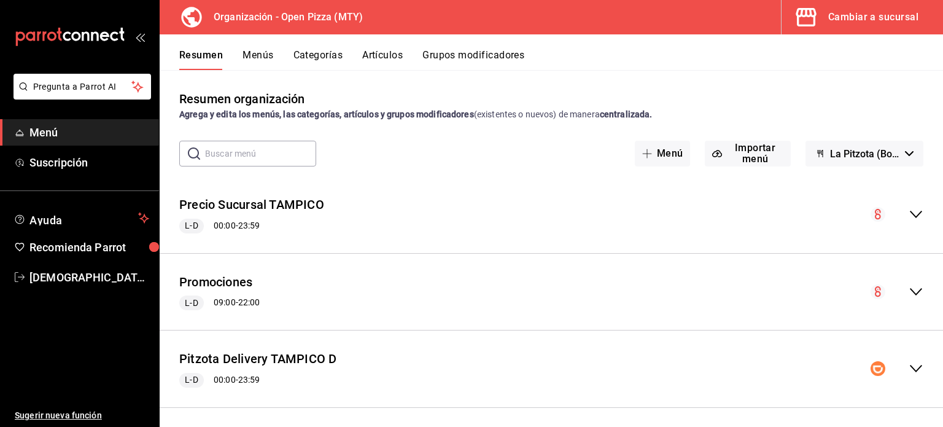
click at [261, 56] on button "Menús" at bounding box center [257, 59] width 31 height 21
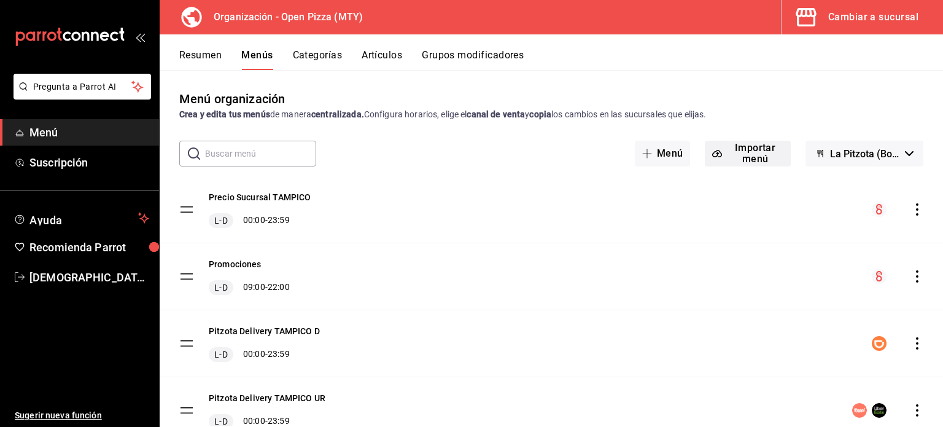
click at [751, 161] on button "Importar menú" at bounding box center [747, 154] width 85 height 26
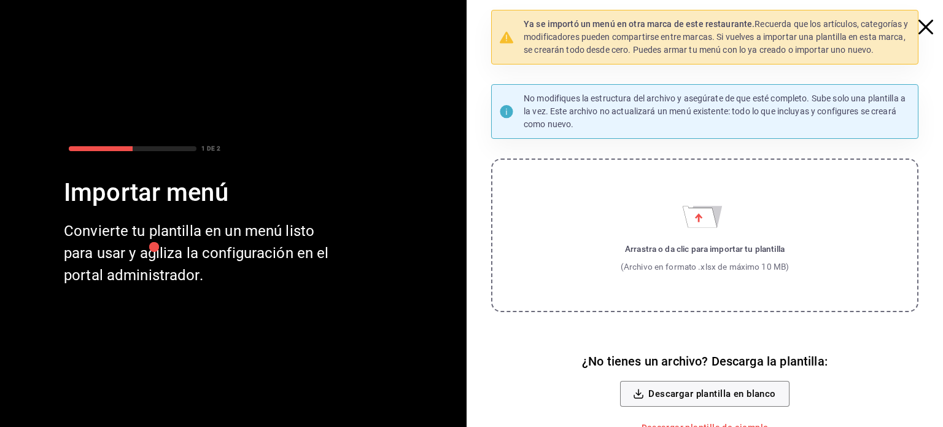
click at [918, 25] on icon "button" at bounding box center [925, 27] width 15 height 15
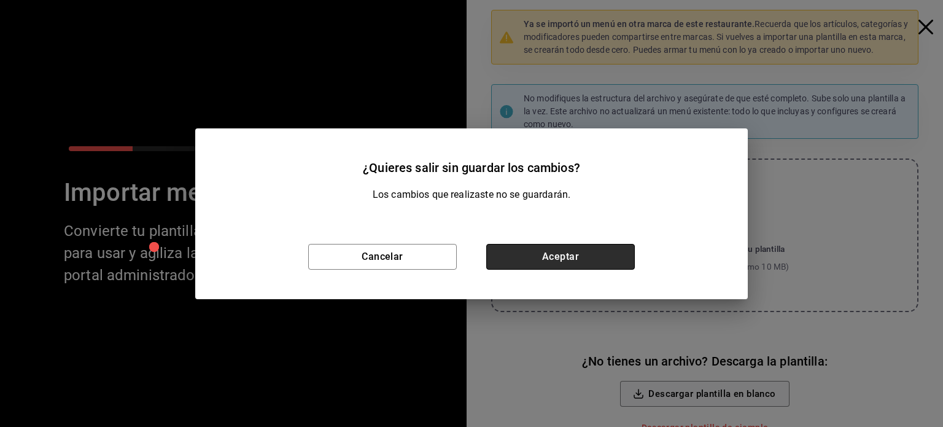
click at [534, 261] on button "Aceptar" at bounding box center [560, 257] width 149 height 26
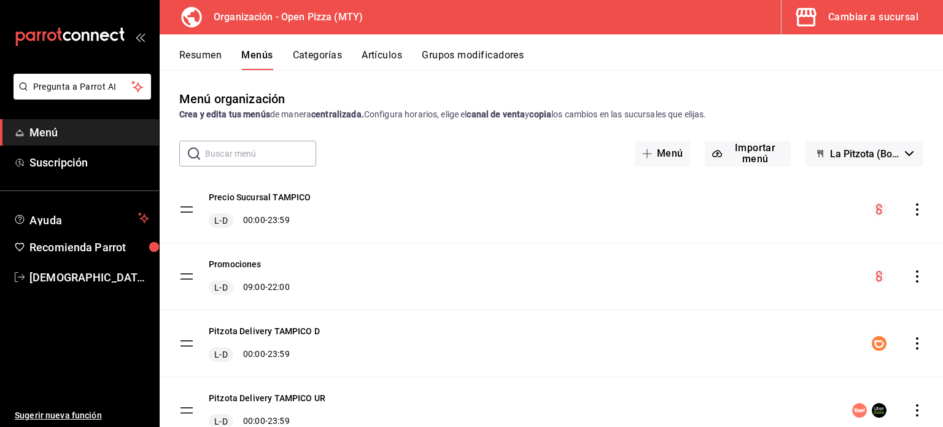
click at [901, 279] on div "menu-maker-table" at bounding box center [898, 276] width 52 height 15
click at [911, 280] on icon "actions" at bounding box center [917, 276] width 12 height 12
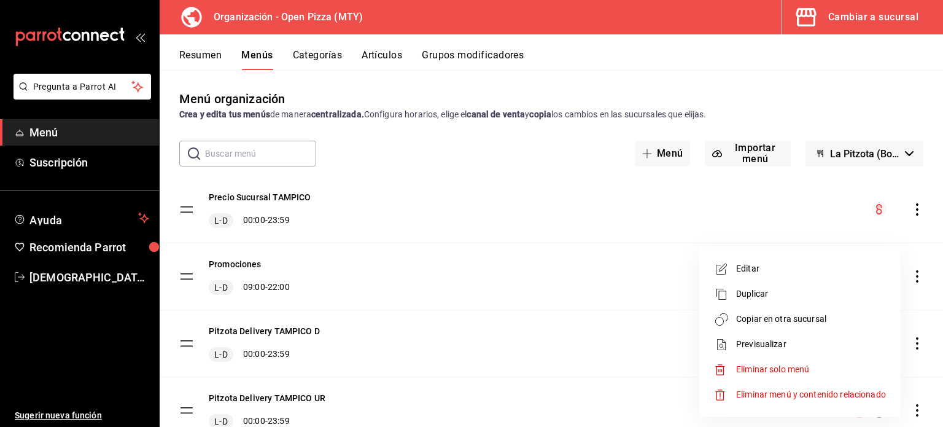
click at [809, 316] on span "Copiar en otra sucursal" at bounding box center [811, 318] width 150 height 13
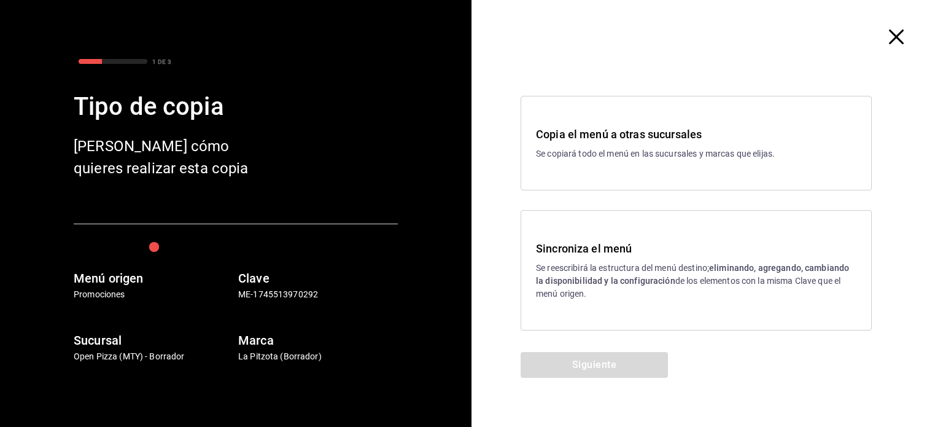
click at [573, 257] on div "Sincroniza el menú Se reescribirá la estructura del menú destino; eliminando, a…" at bounding box center [696, 270] width 320 height 60
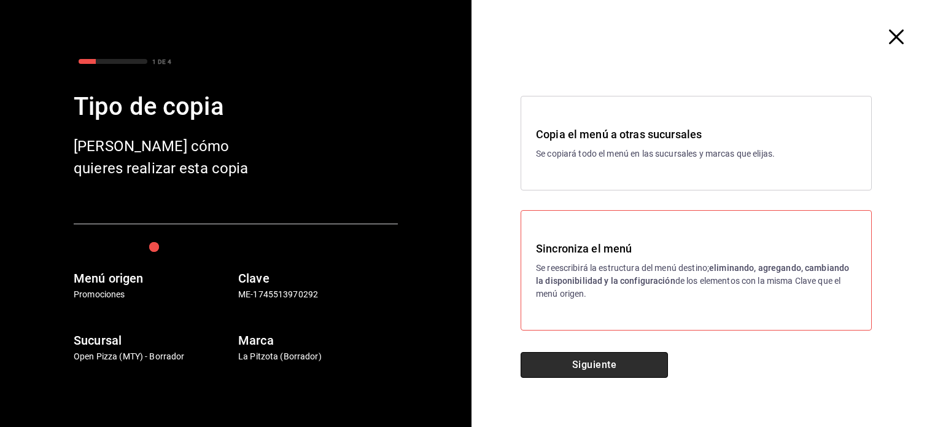
click at [573, 356] on button "Siguiente" at bounding box center [593, 365] width 147 height 26
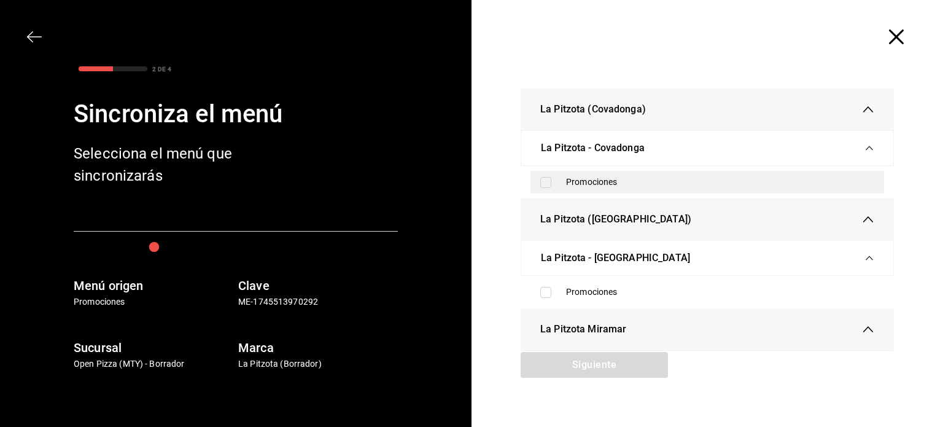
click at [540, 182] on input "checkbox" at bounding box center [545, 182] width 11 height 11
checkbox input "true"
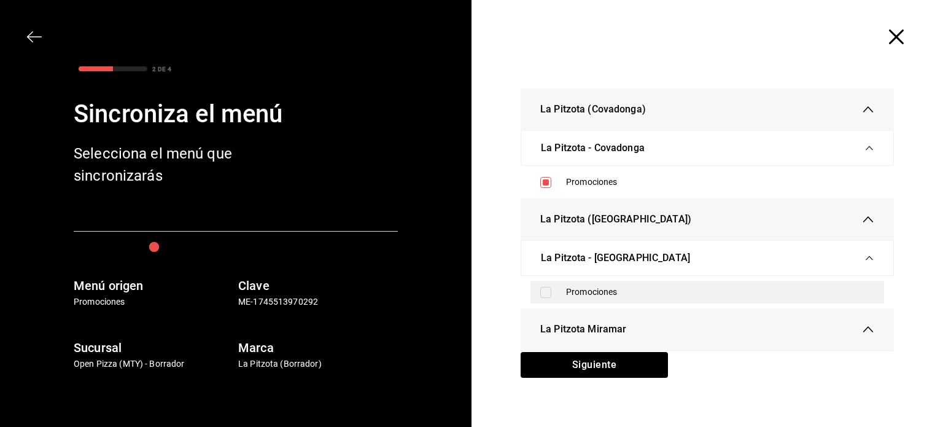
click at [540, 292] on input "checkbox" at bounding box center [545, 292] width 11 height 11
checkbox input "true"
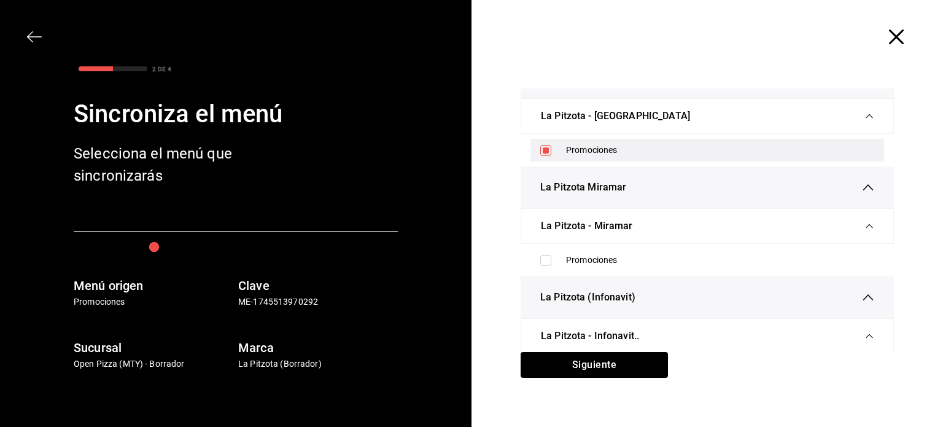
scroll to position [142, 0]
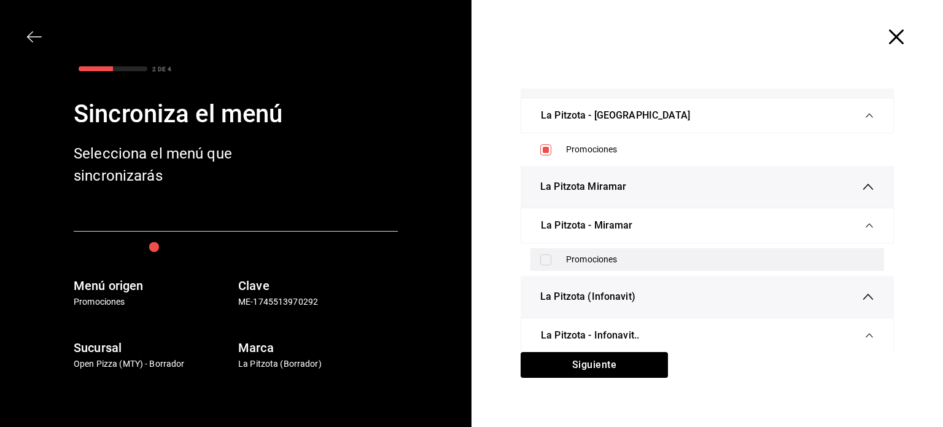
click at [545, 257] on input "checkbox" at bounding box center [545, 259] width 11 height 11
checkbox input "true"
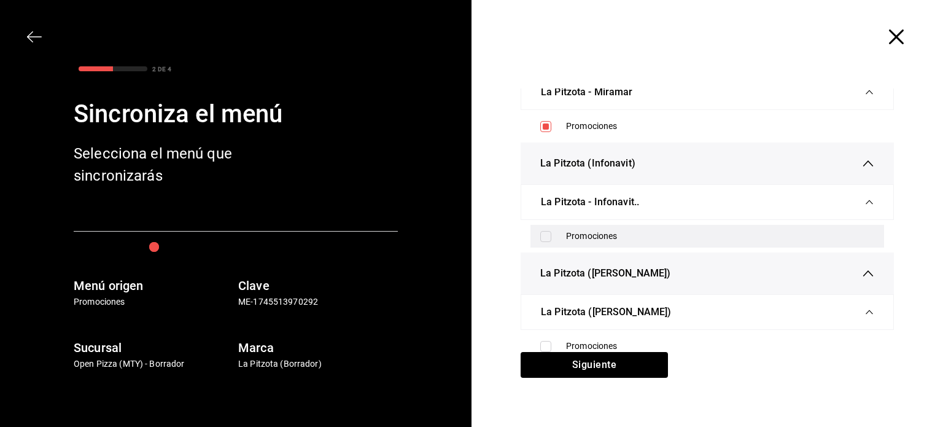
click at [546, 234] on label at bounding box center [548, 236] width 16 height 11
click at [546, 234] on input "checkbox" at bounding box center [545, 236] width 11 height 11
checkbox input "false"
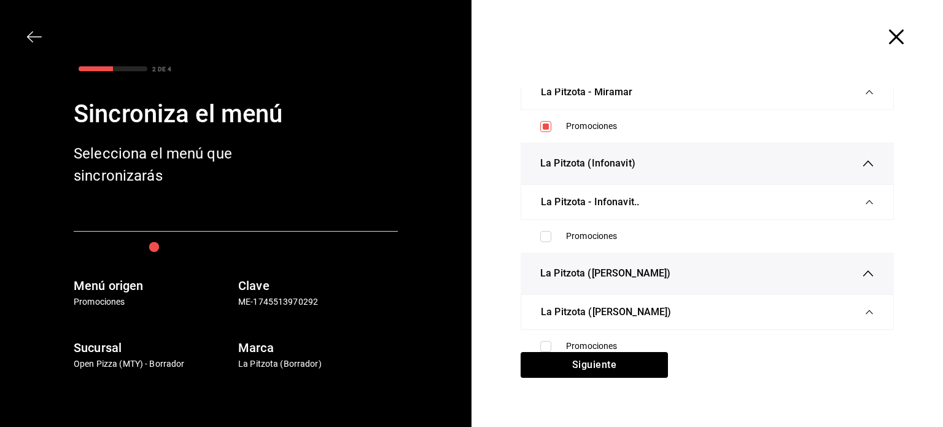
scroll to position [23, 0]
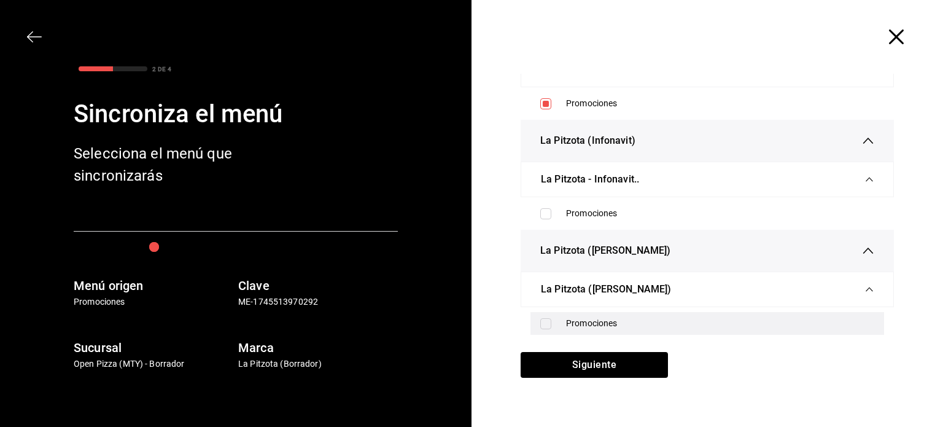
click at [544, 321] on input "checkbox" at bounding box center [545, 323] width 11 height 11
checkbox input "true"
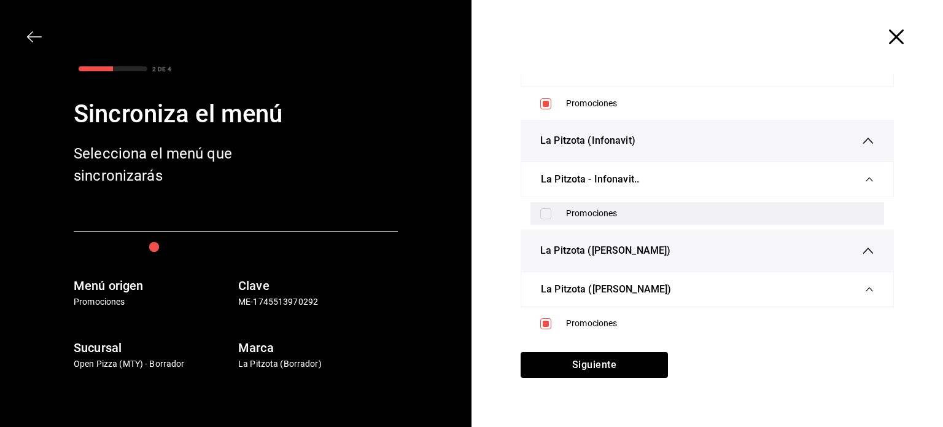
click at [541, 208] on input "checkbox" at bounding box center [545, 213] width 11 height 11
checkbox input "true"
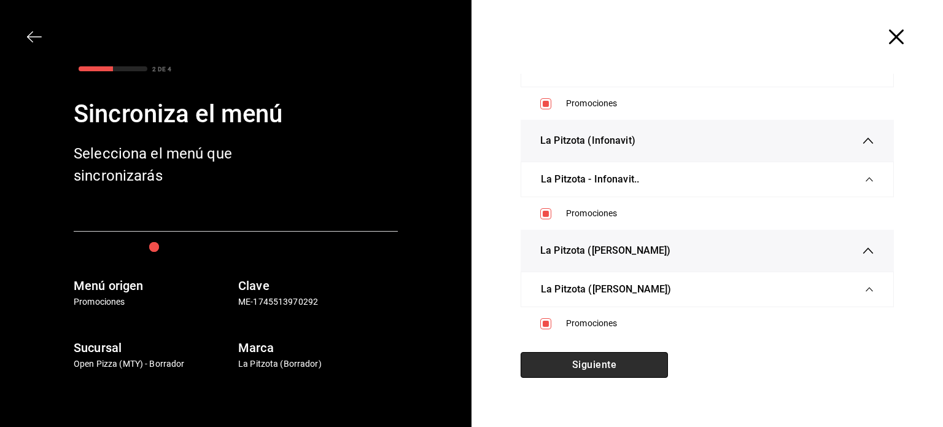
click at [609, 367] on button "Siguiente" at bounding box center [593, 365] width 147 height 26
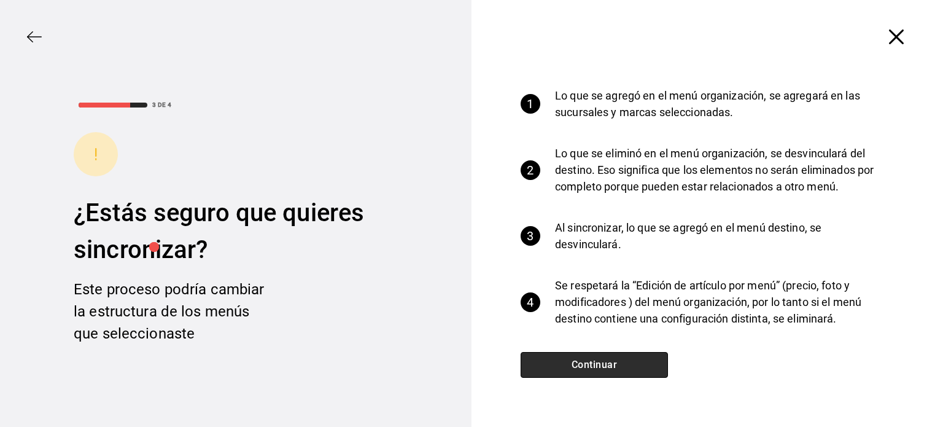
click at [595, 368] on button "Continuar" at bounding box center [593, 365] width 147 height 26
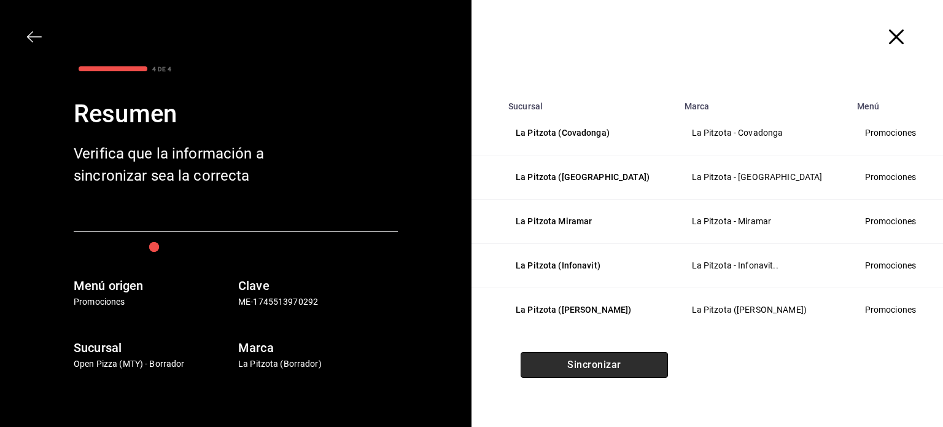
click at [595, 368] on button "Sincronizar" at bounding box center [593, 365] width 147 height 26
